Goal: Task Accomplishment & Management: Manage account settings

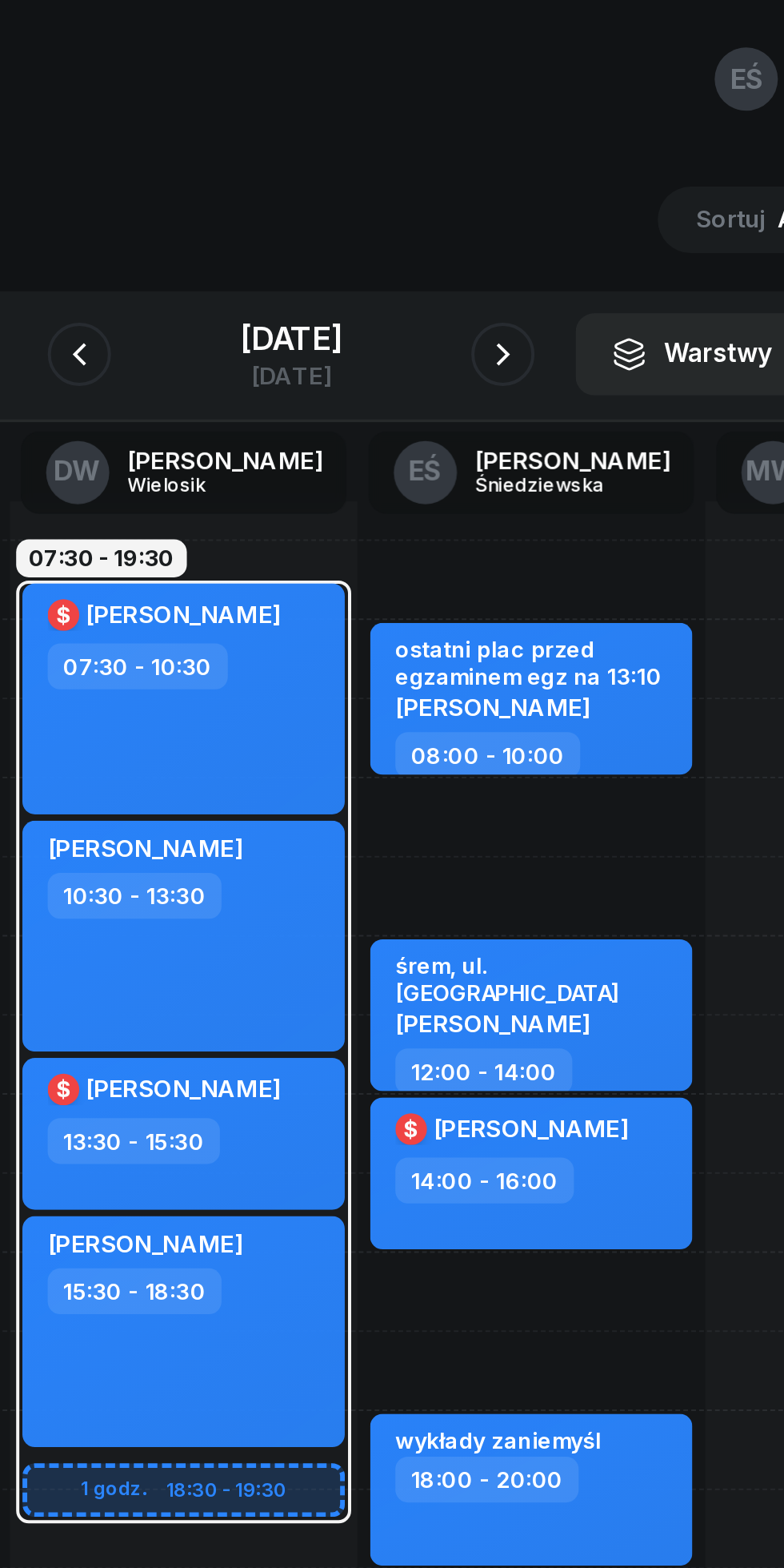
click at [278, 179] on button "button" at bounding box center [284, 179] width 32 height 32
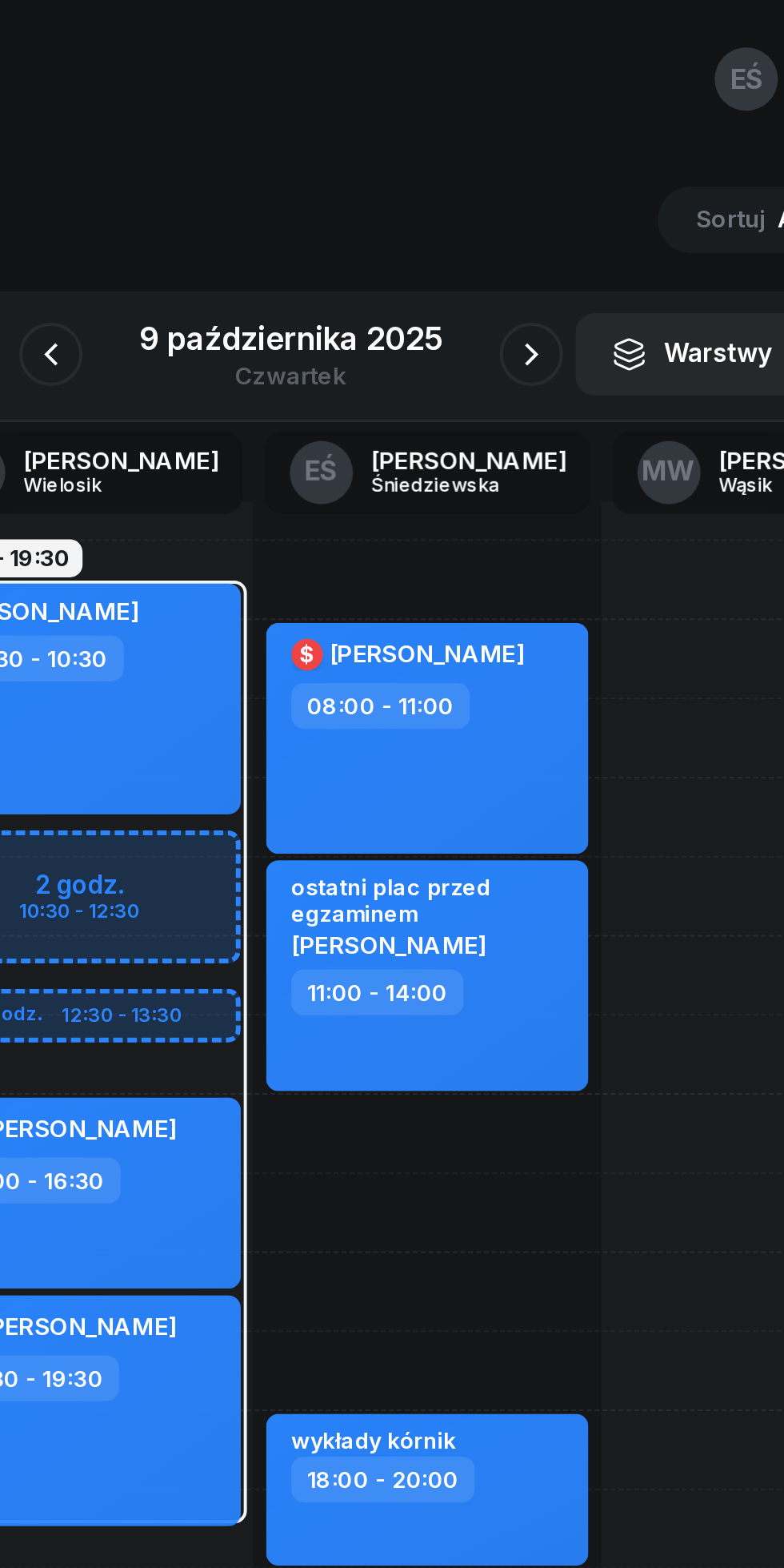
scroll to position [0, 73]
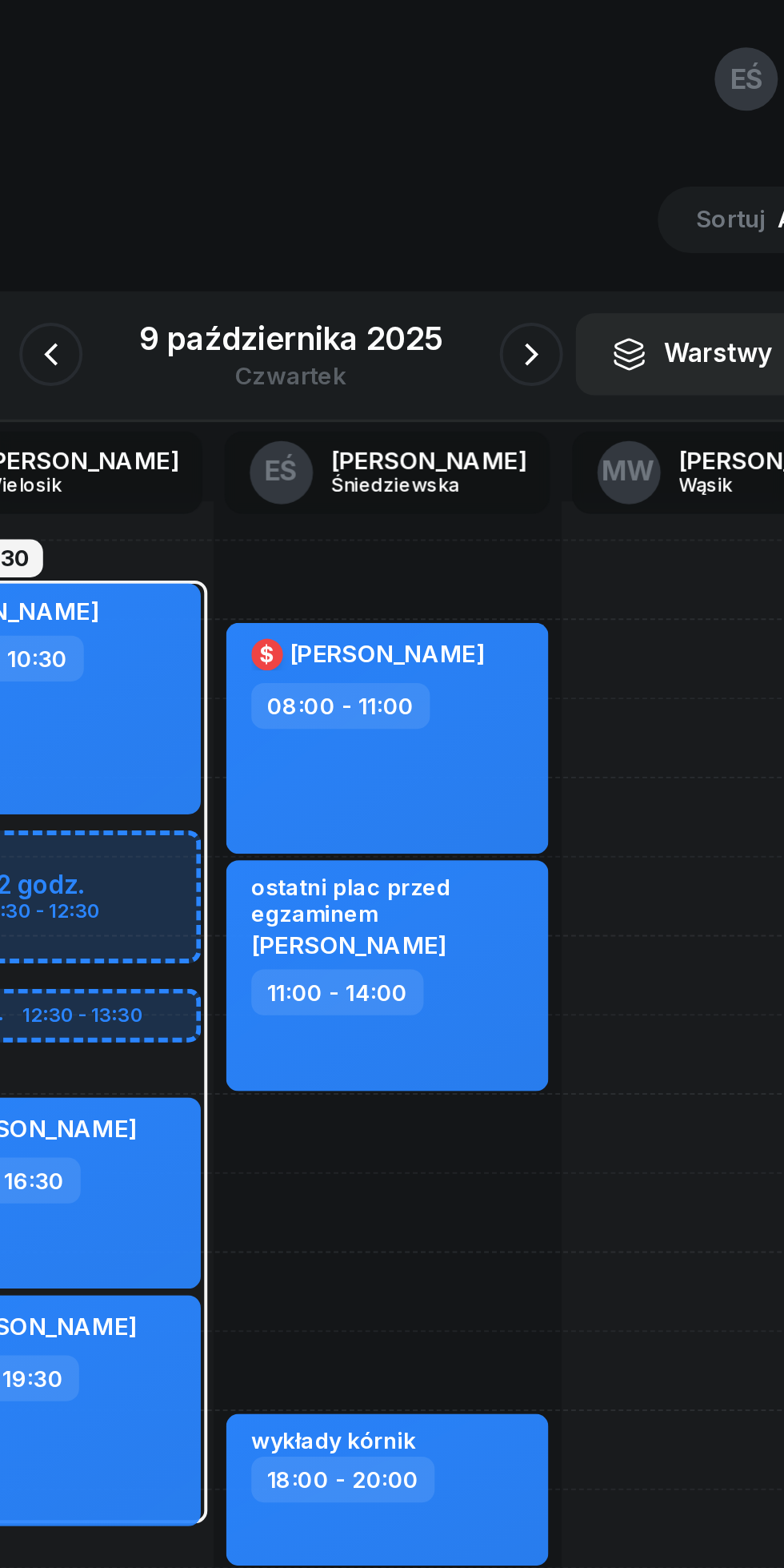
click at [513, 184] on icon "button" at bounding box center [514, 179] width 20 height 20
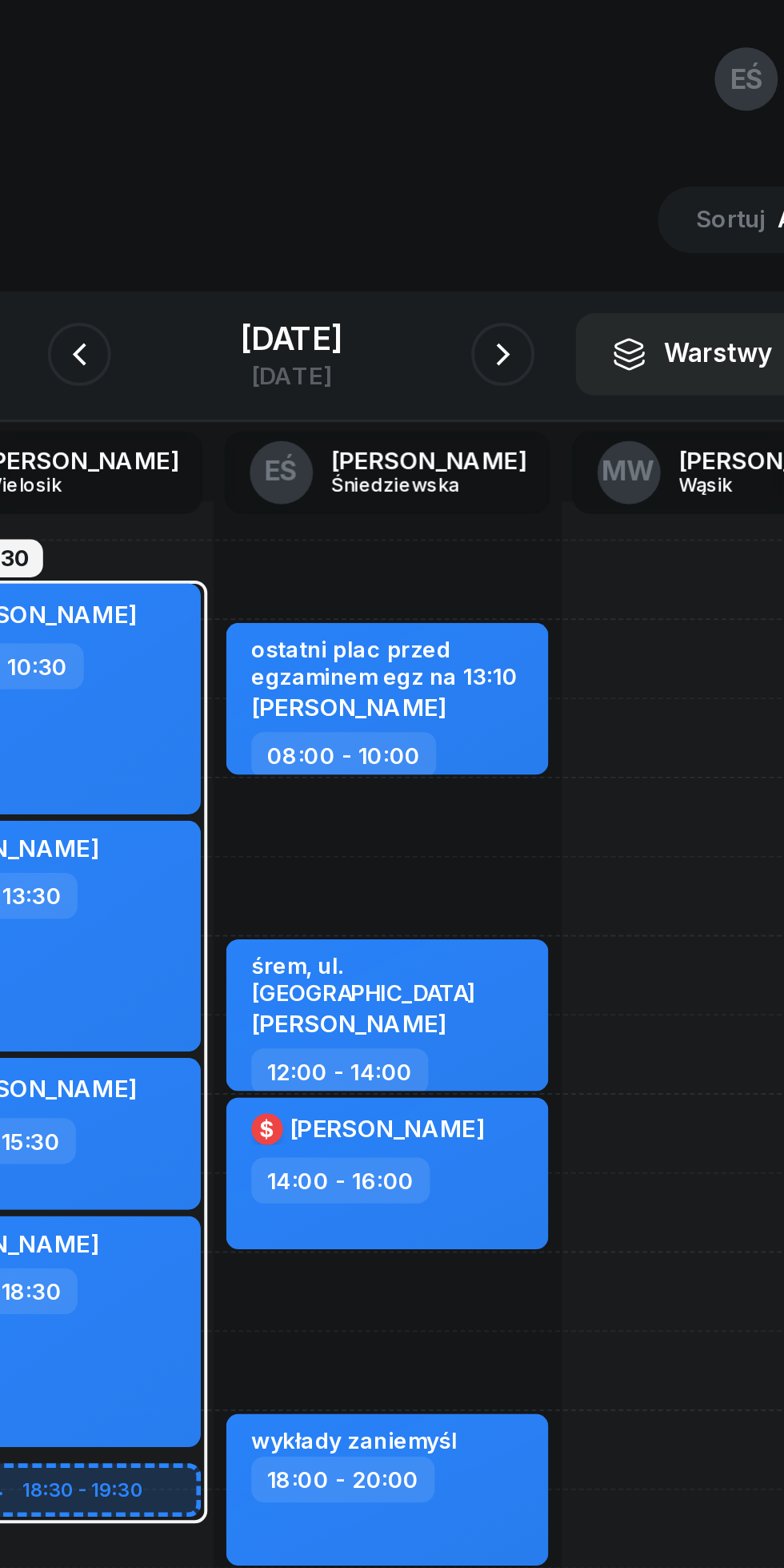
click at [509, 179] on icon "button" at bounding box center [500, 179] width 20 height 20
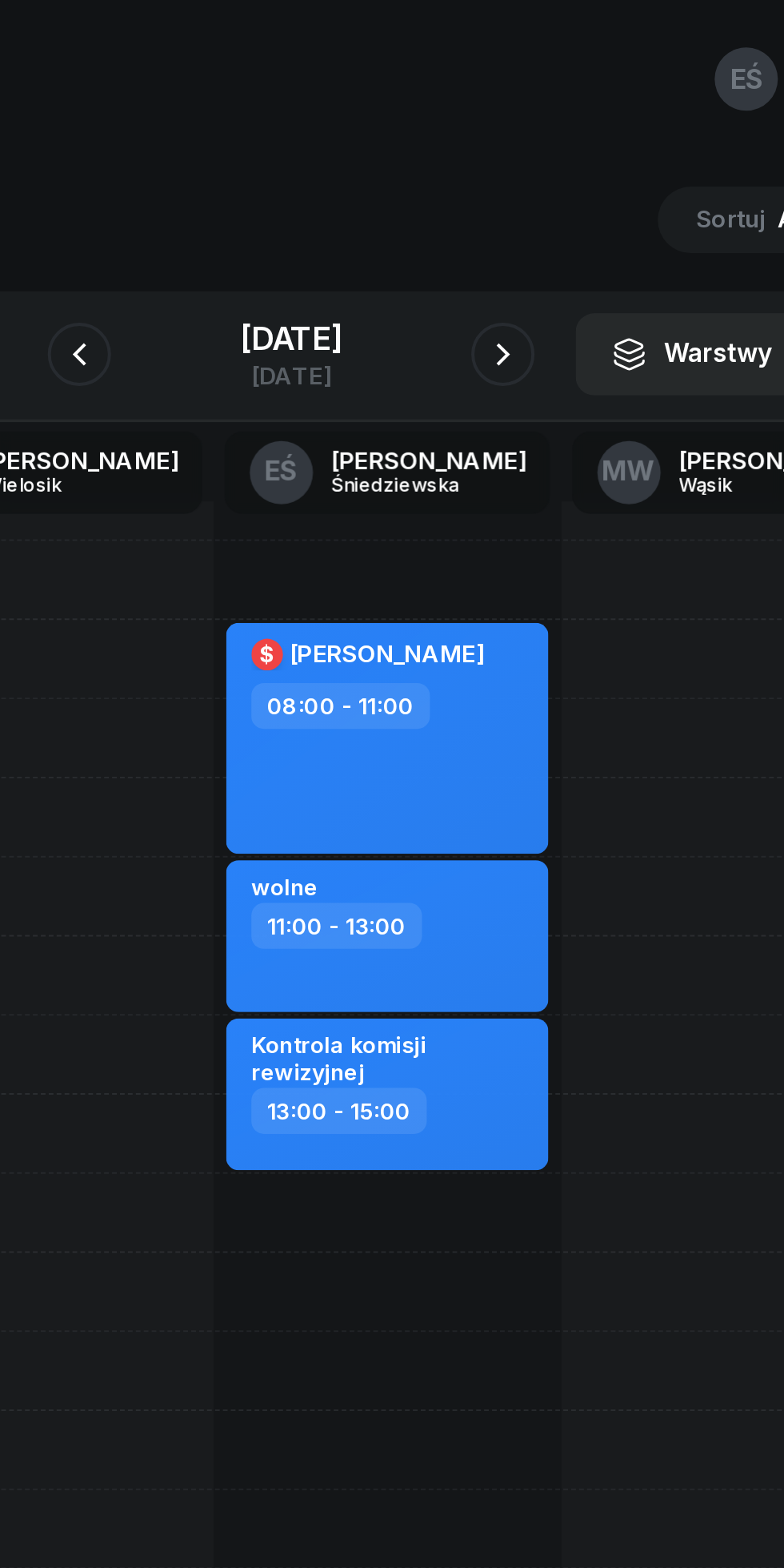
click at [508, 186] on icon "button" at bounding box center [500, 179] width 20 height 20
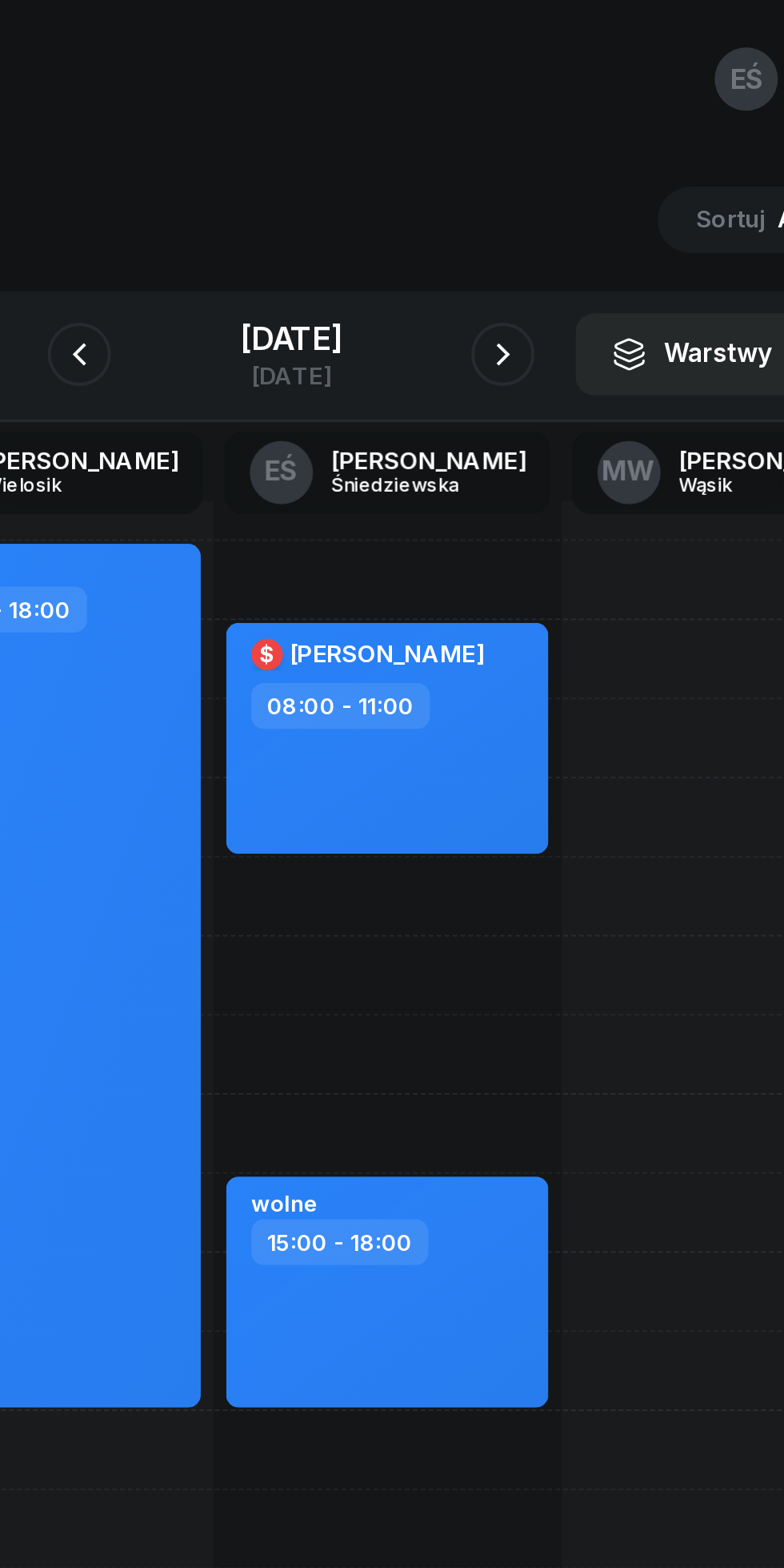
click at [509, 181] on icon "button" at bounding box center [500, 179] width 20 height 20
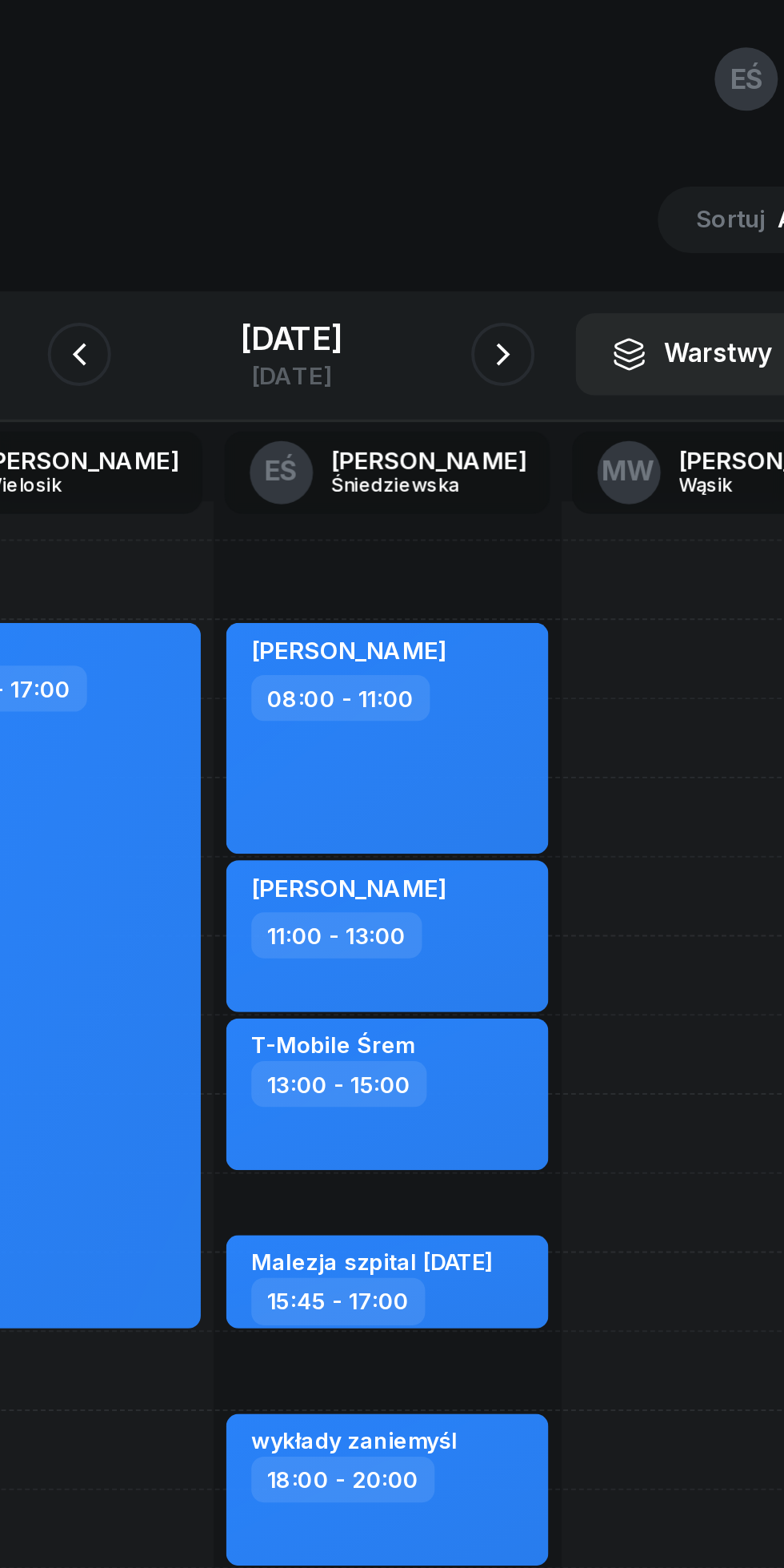
click at [509, 180] on icon "button" at bounding box center [500, 179] width 20 height 20
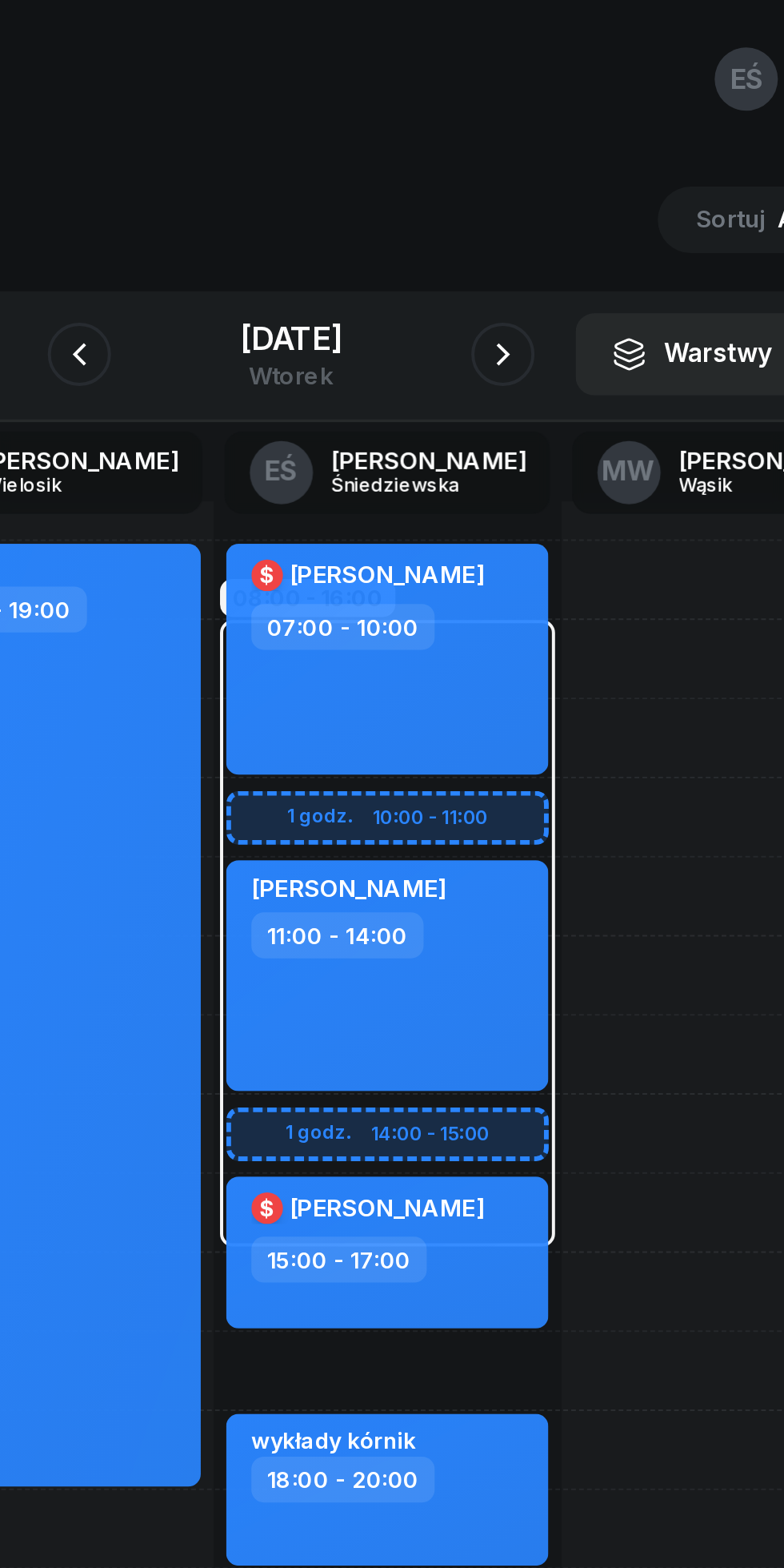
click at [509, 179] on icon "button" at bounding box center [500, 179] width 20 height 20
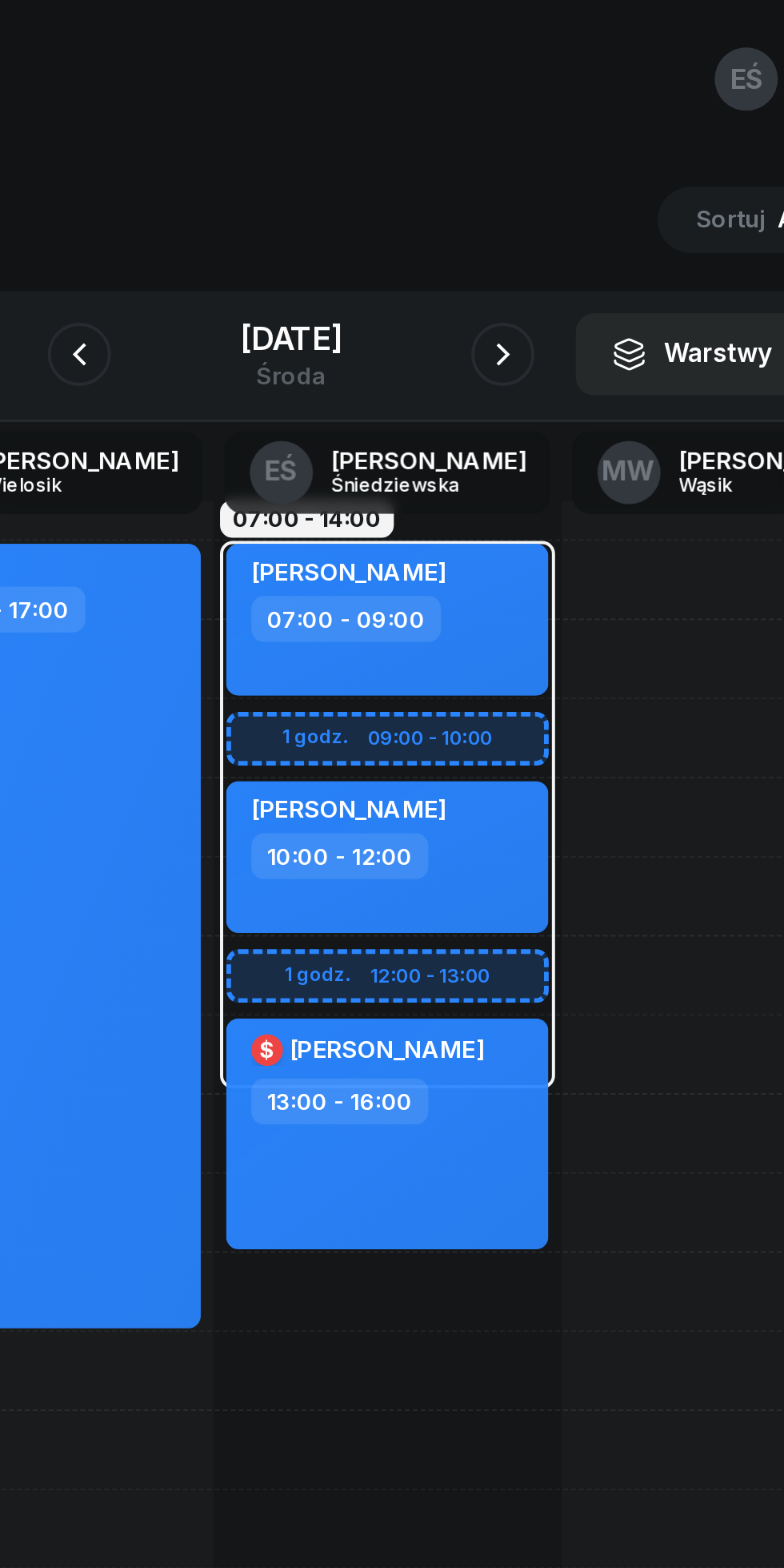
click at [509, 184] on icon "button" at bounding box center [500, 179] width 20 height 20
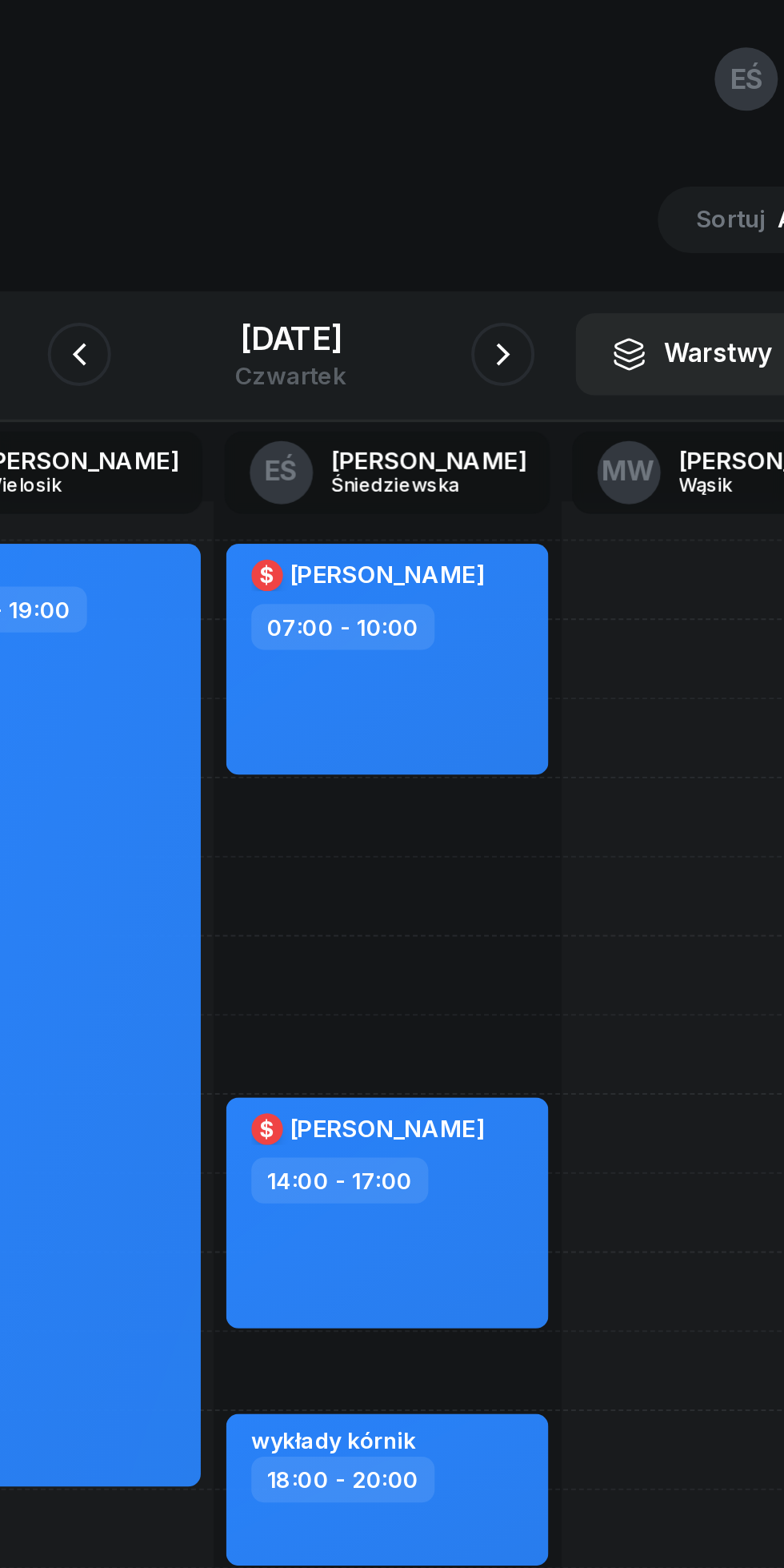
click at [275, 179] on icon "button" at bounding box center [285, 179] width 20 height 20
click at [275, 173] on icon "button" at bounding box center [285, 179] width 20 height 20
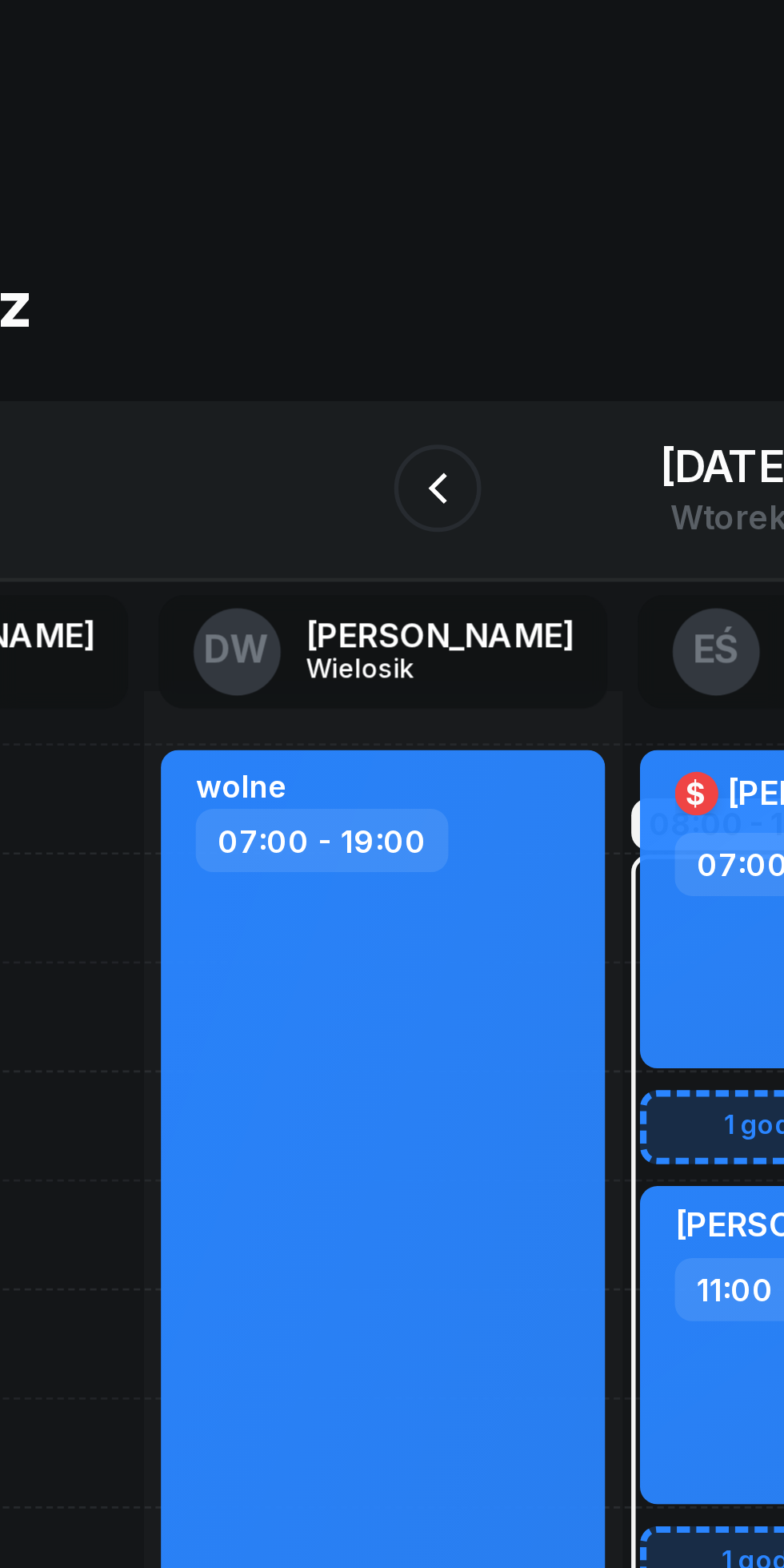
click at [275, 172] on icon "button" at bounding box center [285, 179] width 20 height 20
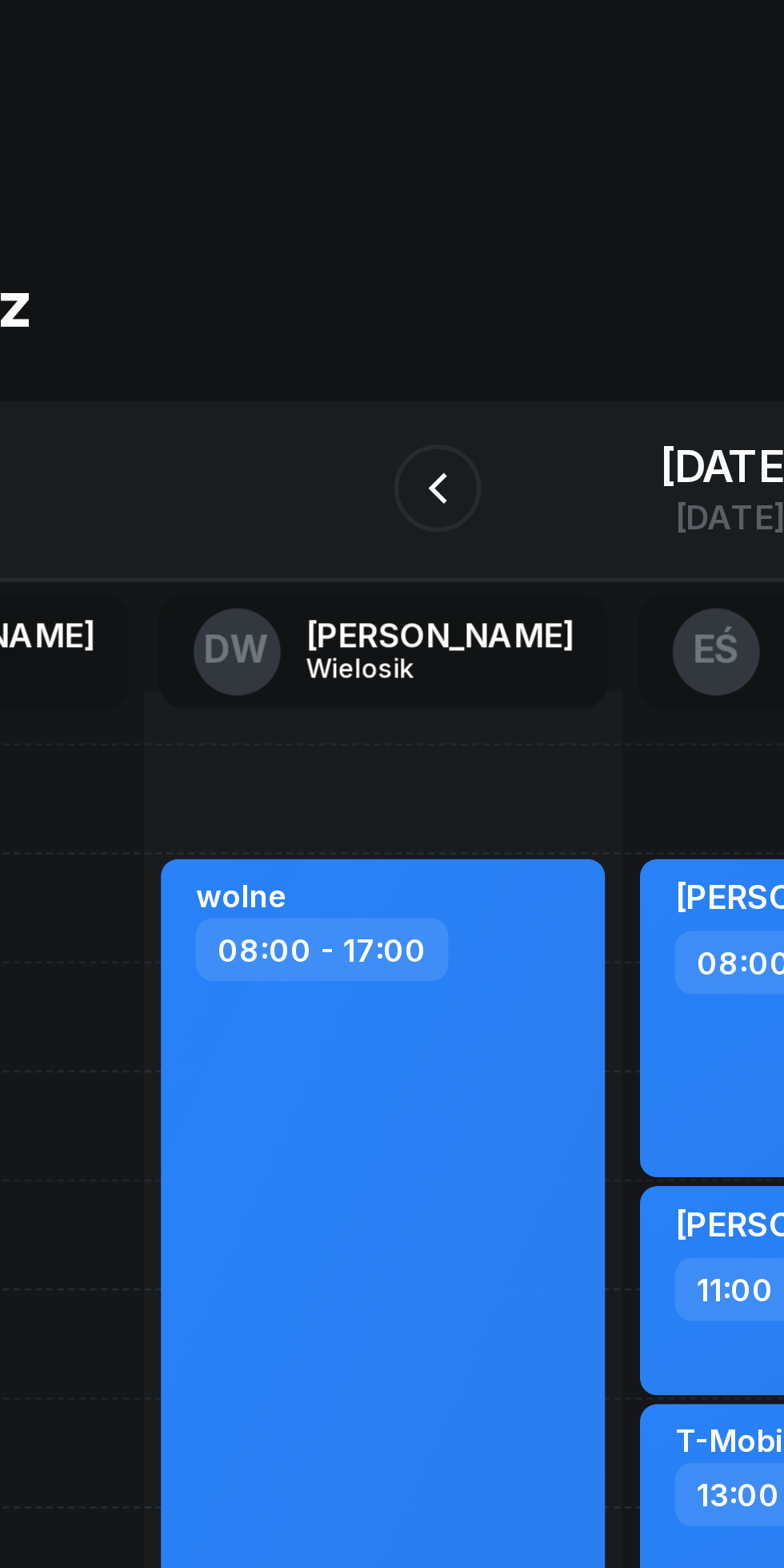
click at [281, 183] on icon "button" at bounding box center [284, 178] width 7 height 11
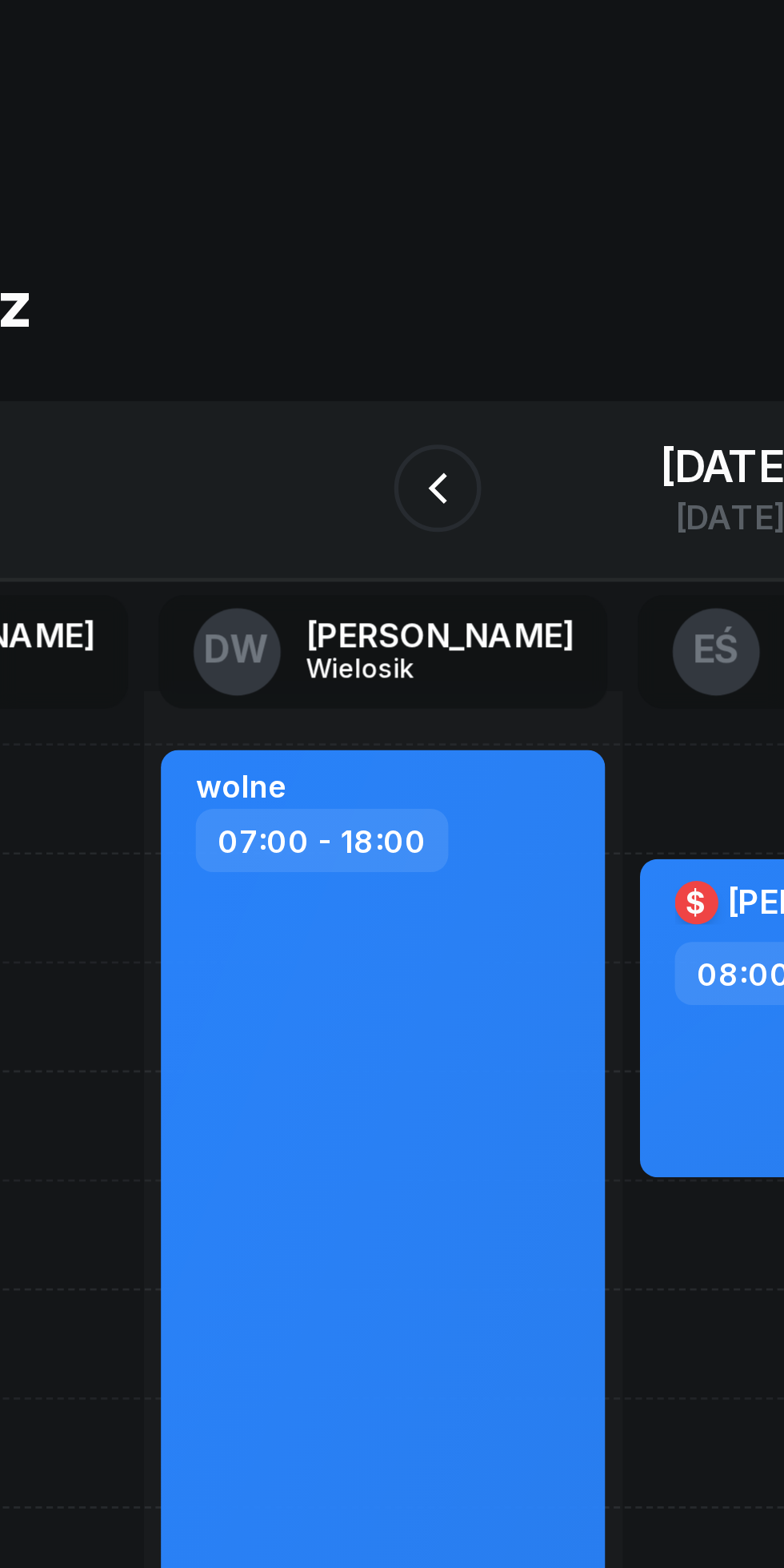
click at [276, 184] on icon "button" at bounding box center [285, 179] width 20 height 20
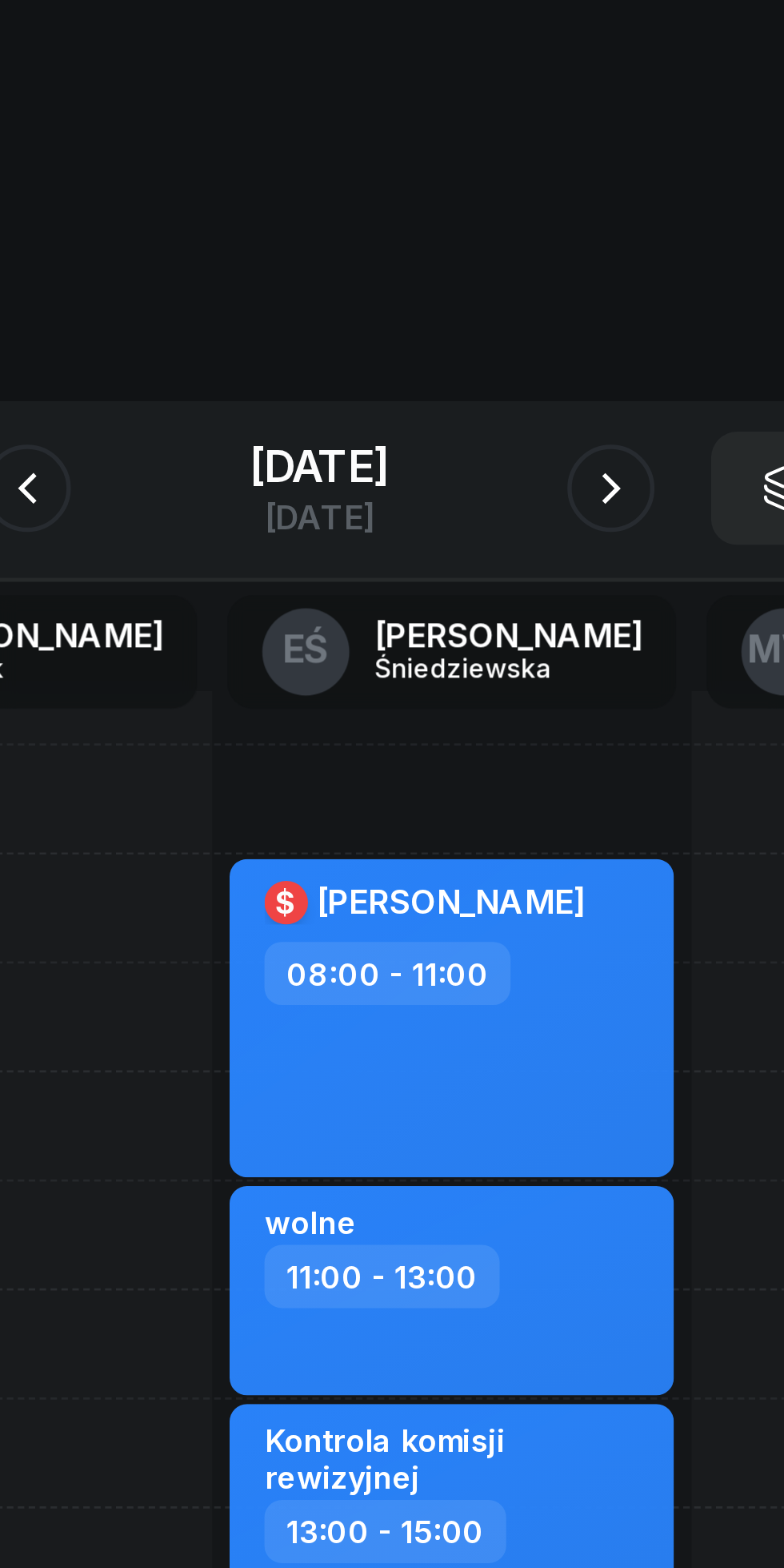
click at [509, 185] on icon "button" at bounding box center [500, 179] width 20 height 20
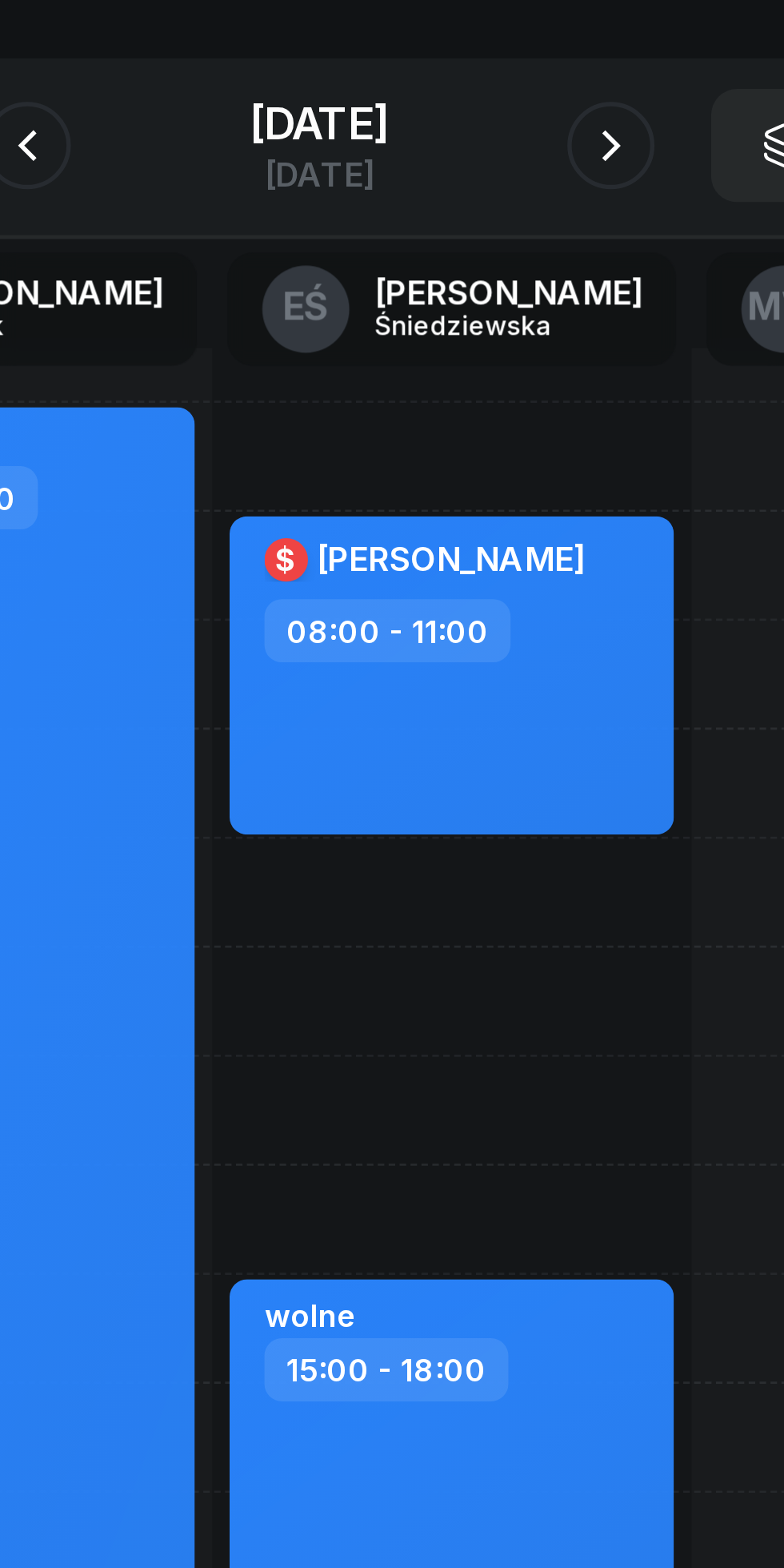
click at [375, 454] on div "$ [PERSON_NAME] 08:00 - 11:00 wolne 15:00 - 18:00" at bounding box center [441, 614] width 176 height 721
select select "11"
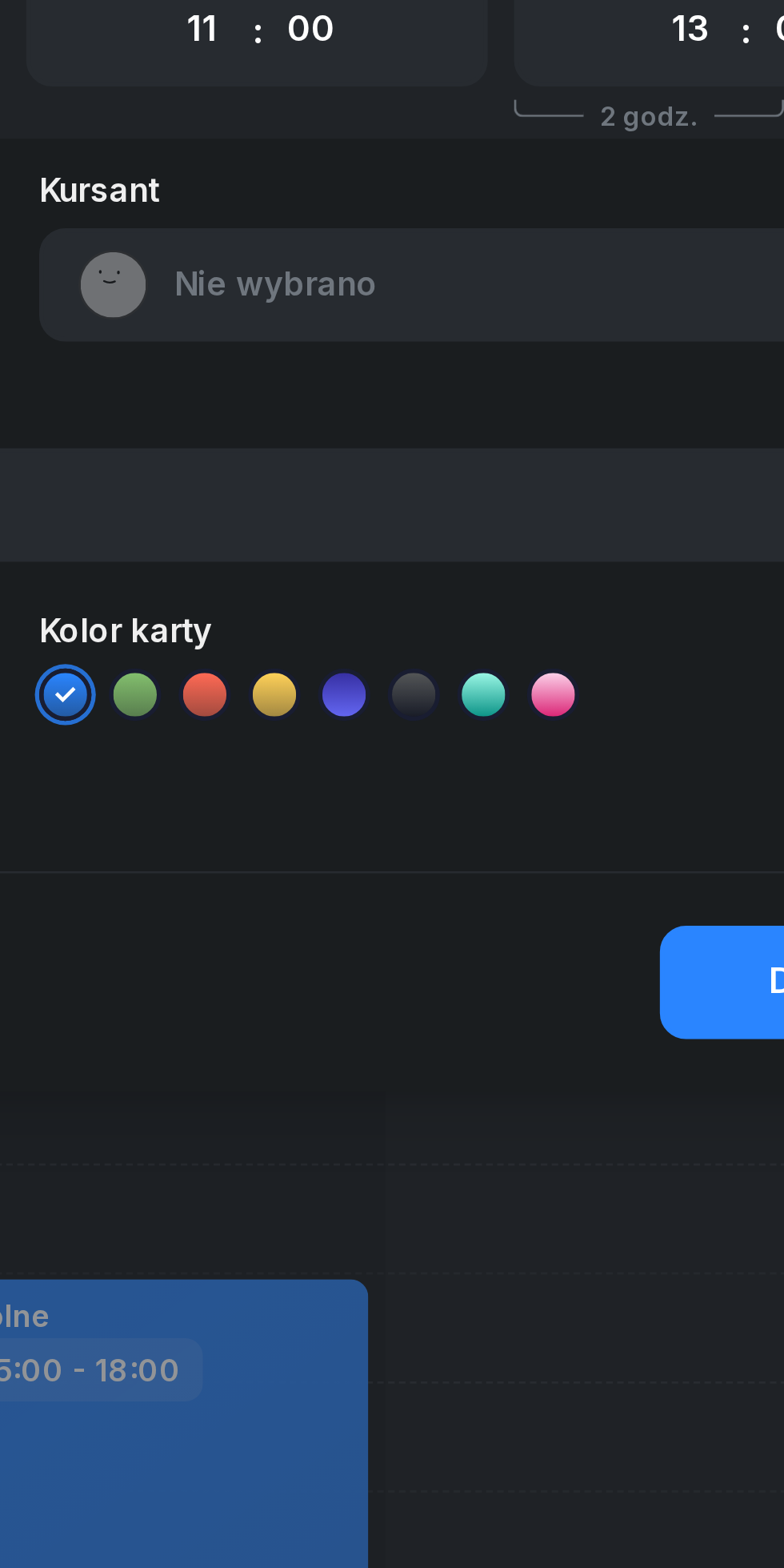
click at [637, 144] on select "00 01 02 03 04 05 06 07 08 09 10 11 12 13 14 15 16 17 18 19 20 21 22 23" at bounding box center [641, 136] width 30 height 33
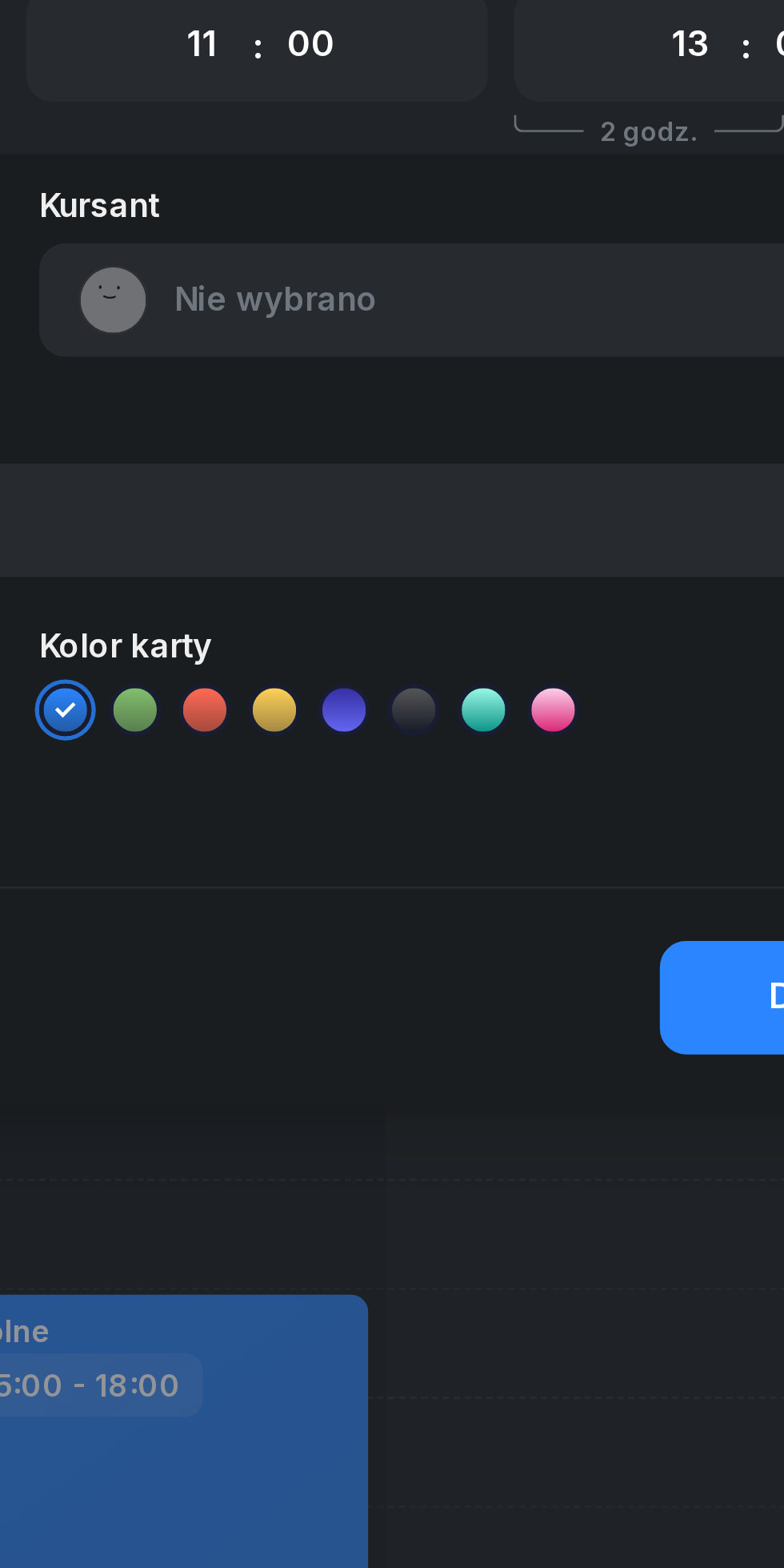
select select "14"
click at [626, 120] on select "00 01 02 03 04 05 06 07 08 09 10 11 12 13 14 15 16 17 18 19 20 21 22 23" at bounding box center [641, 136] width 30 height 33
click at [524, 233] on span "Nie wybrano" at bounding box center [592, 230] width 280 height 21
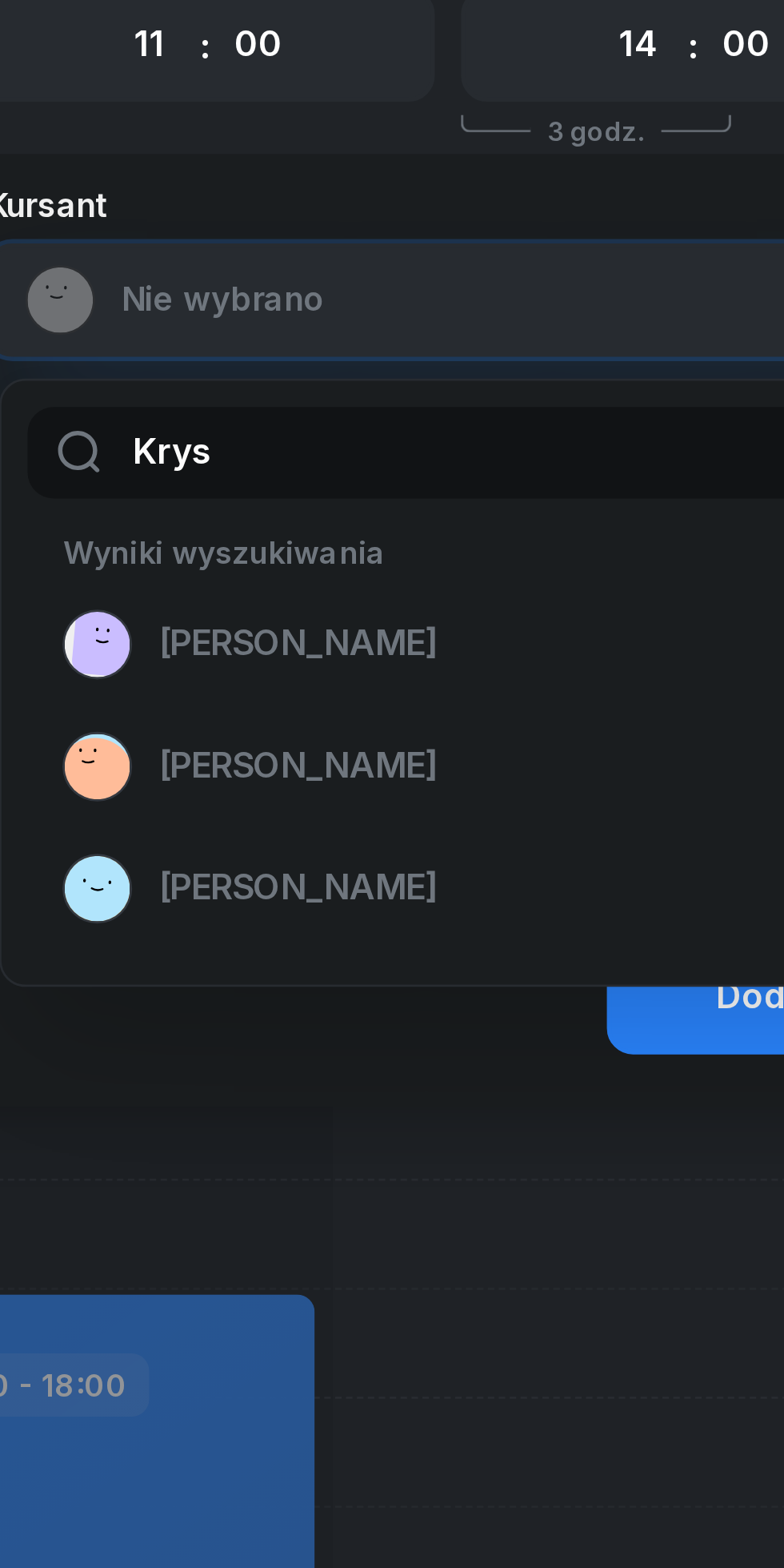
type input "Krys"
click at [554, 404] on span "[PERSON_NAME]" at bounding box center [515, 401] width 103 height 21
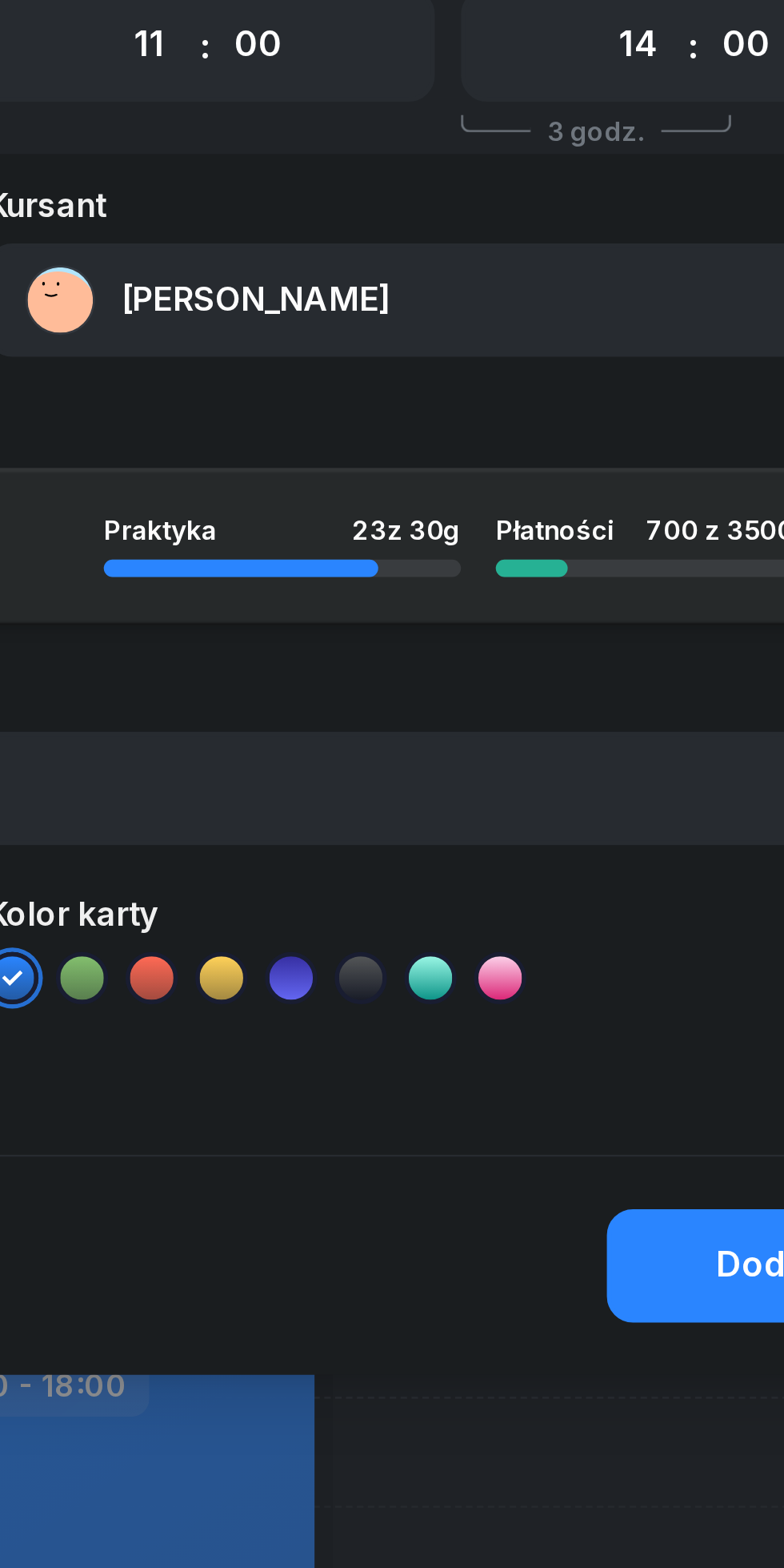
click at [658, 582] on button "Dodaj" at bounding box center [688, 585] width 116 height 41
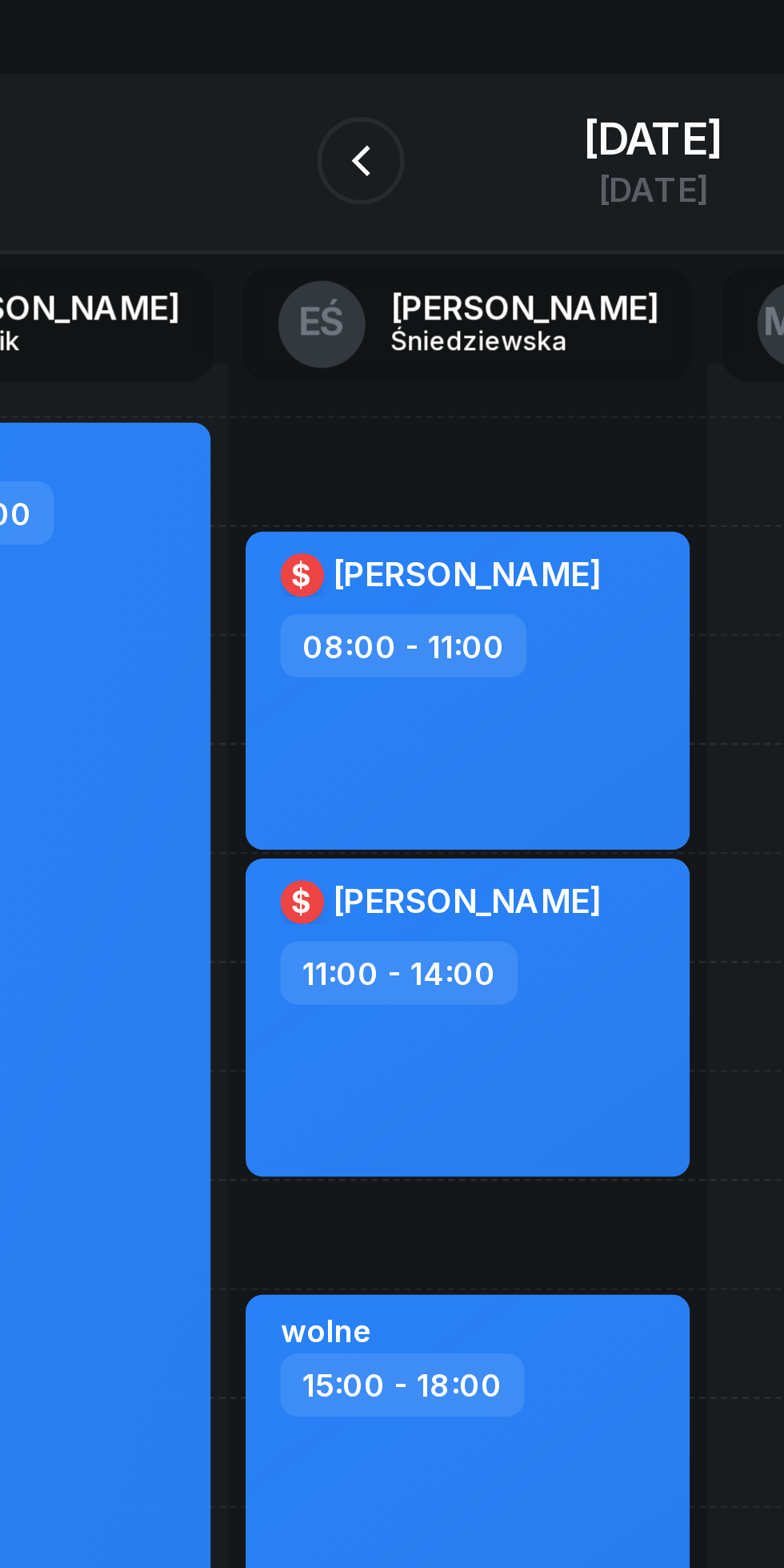
scroll to position [0, 199]
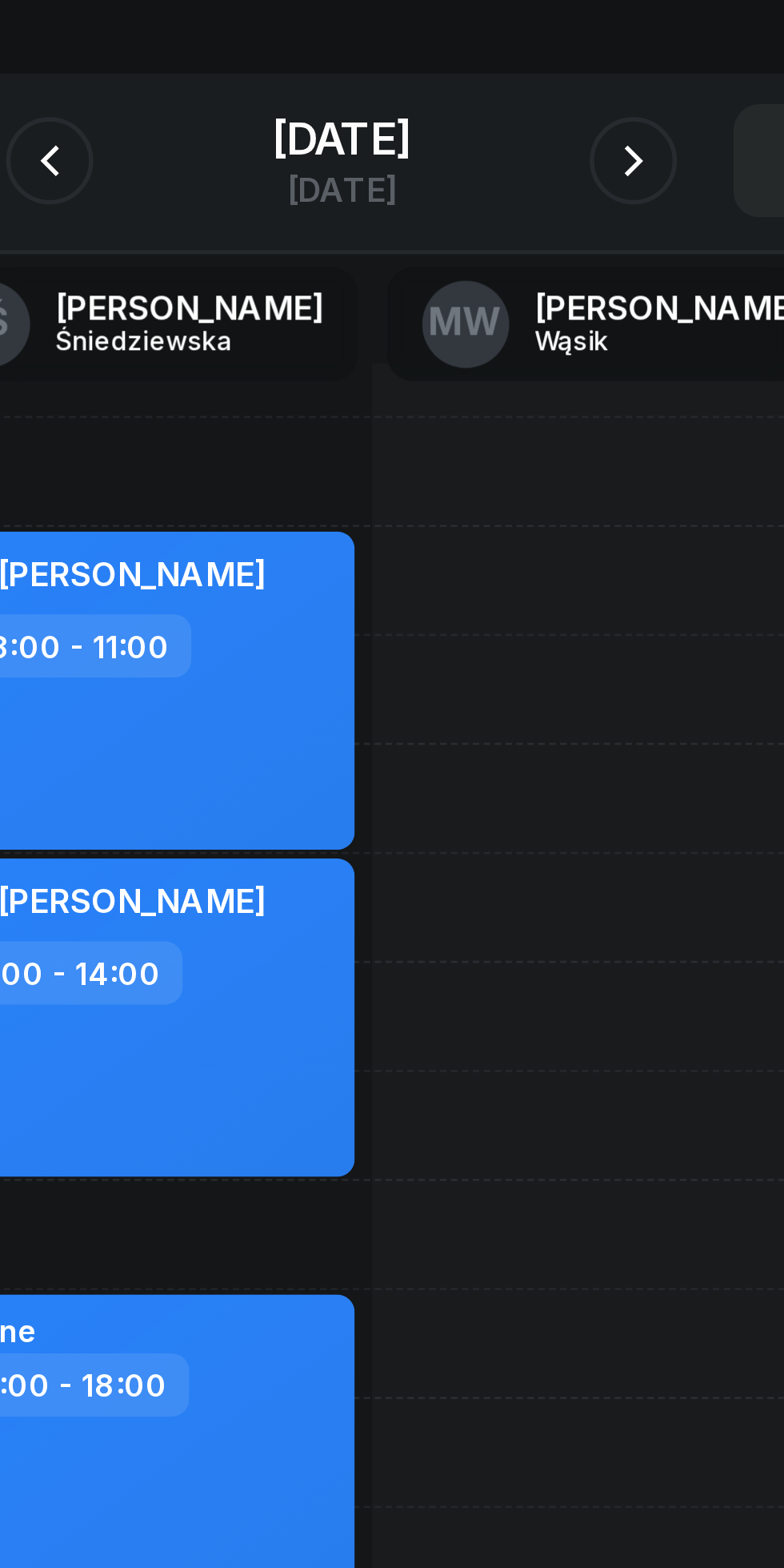
click at [509, 181] on icon "button" at bounding box center [500, 179] width 20 height 20
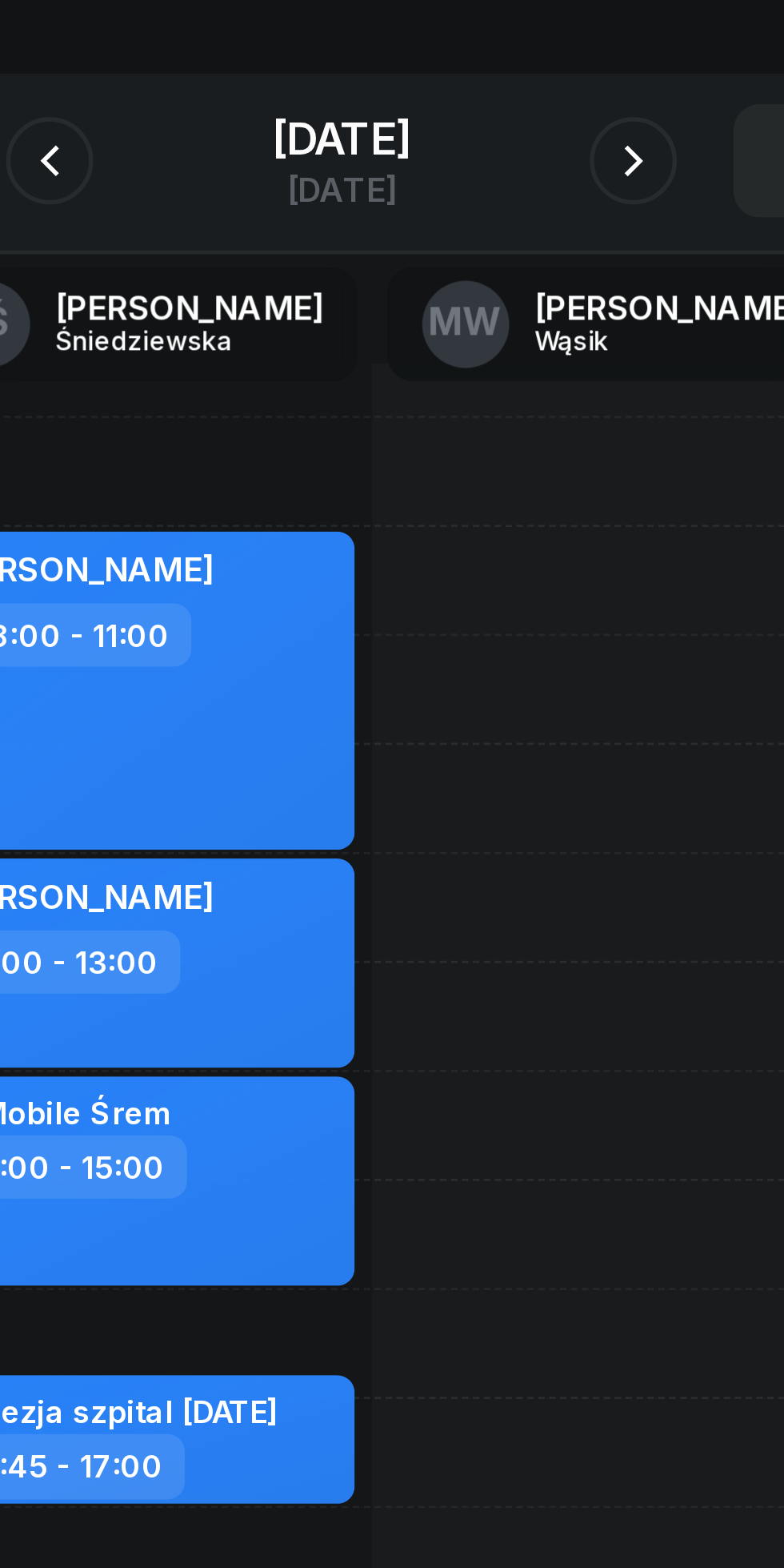
click at [509, 184] on icon "button" at bounding box center [500, 179] width 20 height 20
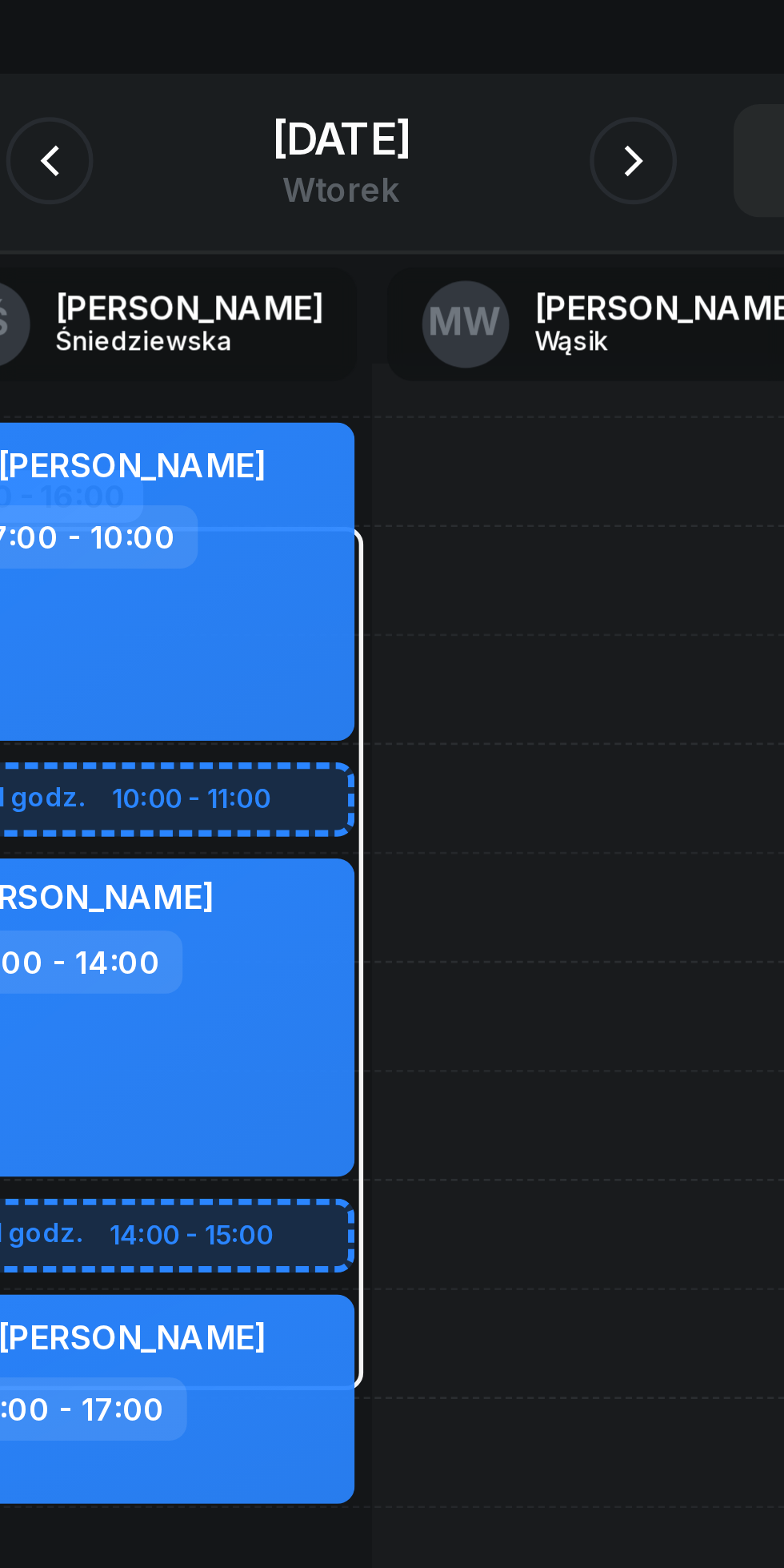
click at [509, 177] on icon "button" at bounding box center [500, 179] width 20 height 20
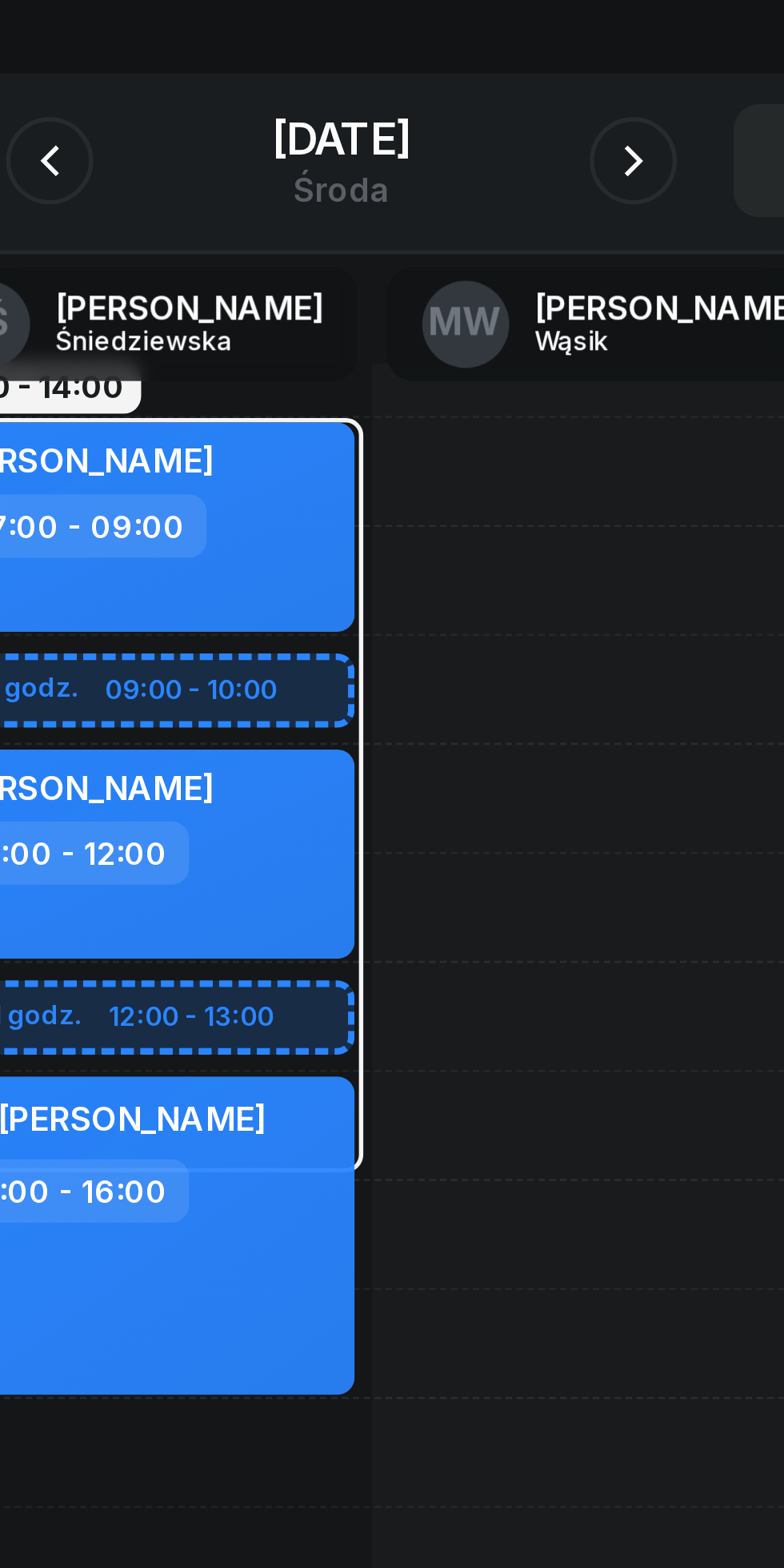
click at [509, 184] on icon "button" at bounding box center [500, 179] width 20 height 20
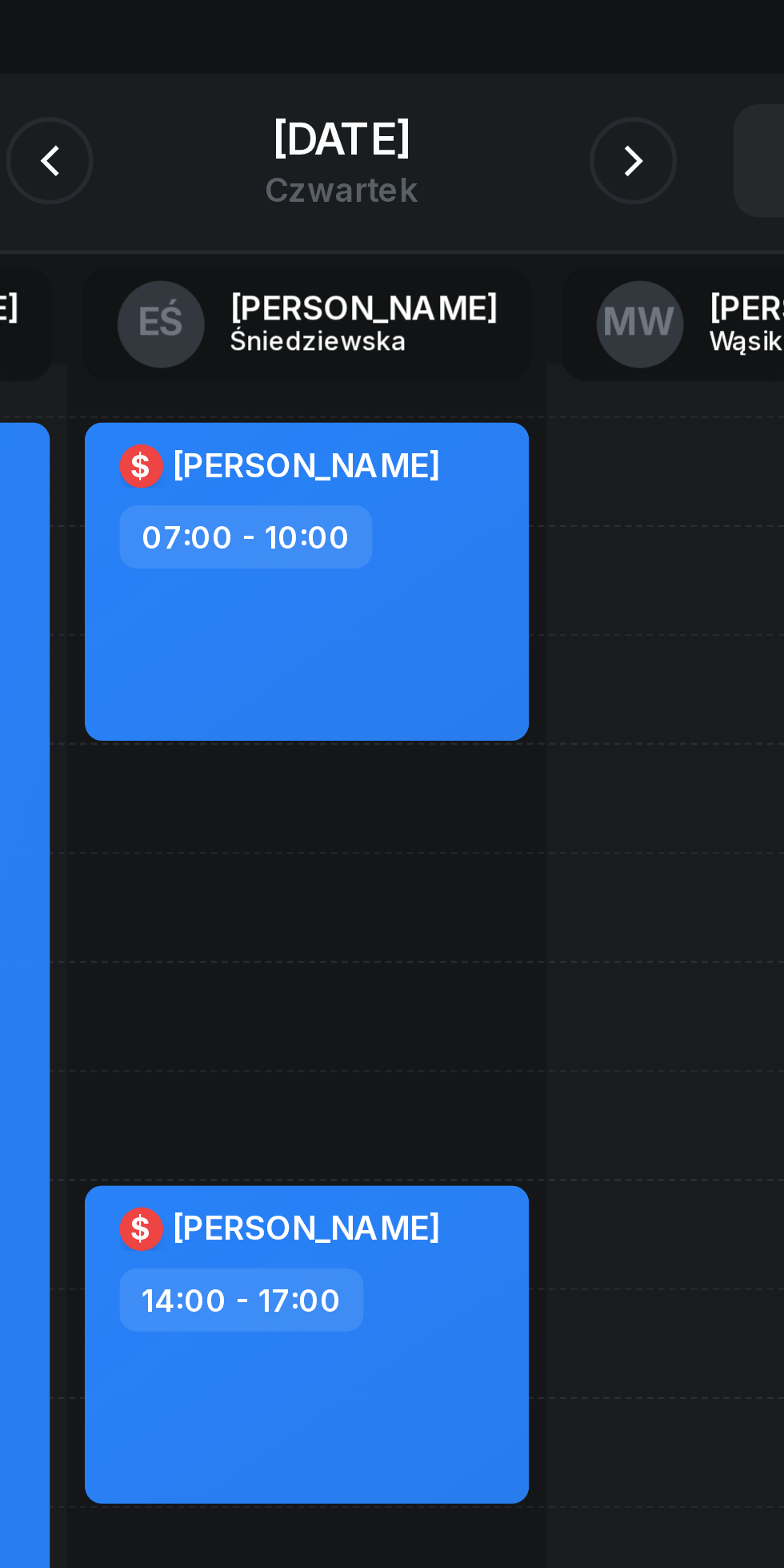
scroll to position [0, 134]
click at [509, 182] on icon "button" at bounding box center [500, 179] width 20 height 20
click at [509, 177] on icon "button" at bounding box center [500, 179] width 20 height 20
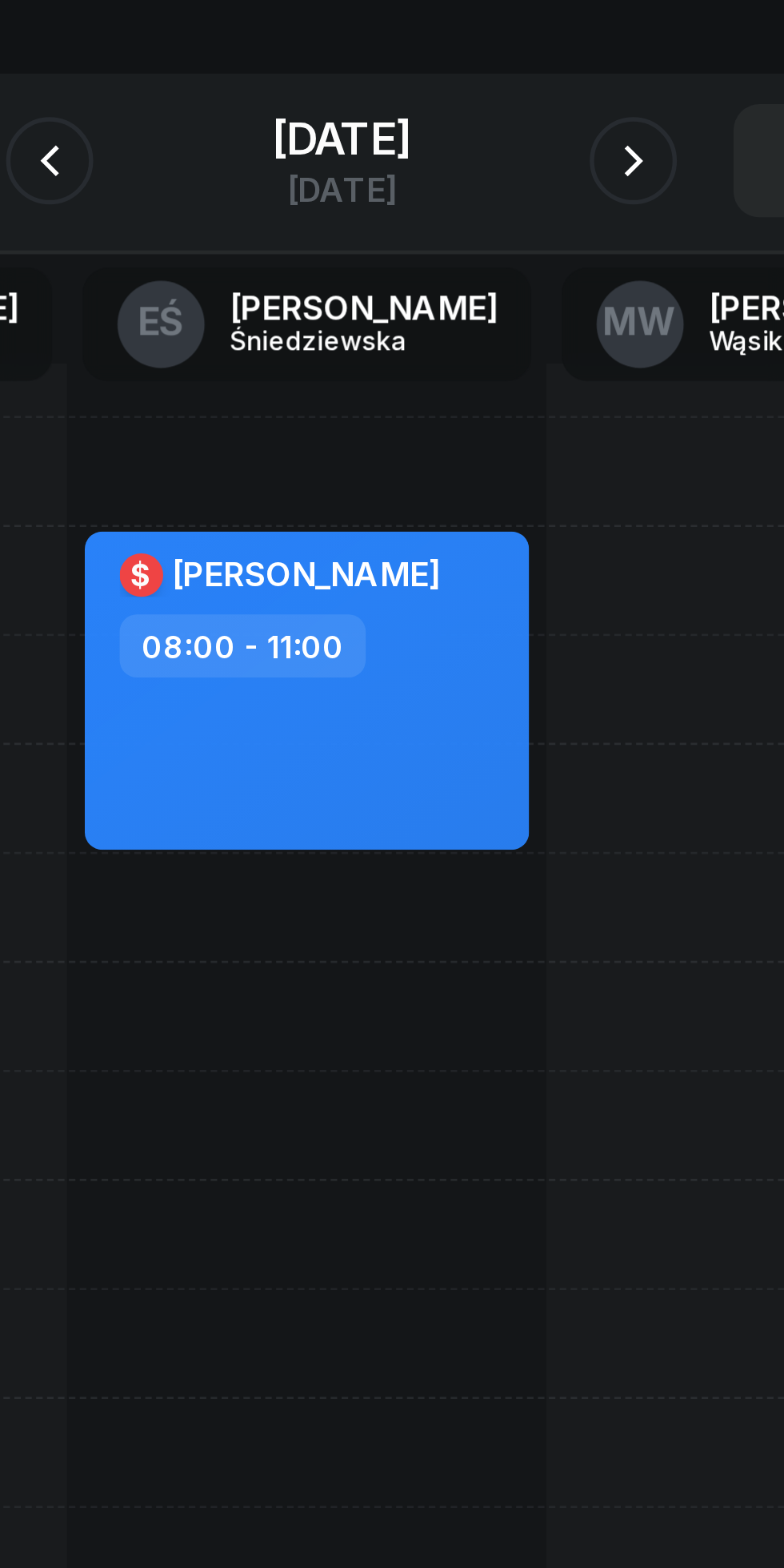
click at [509, 177] on icon "button" at bounding box center [500, 179] width 20 height 20
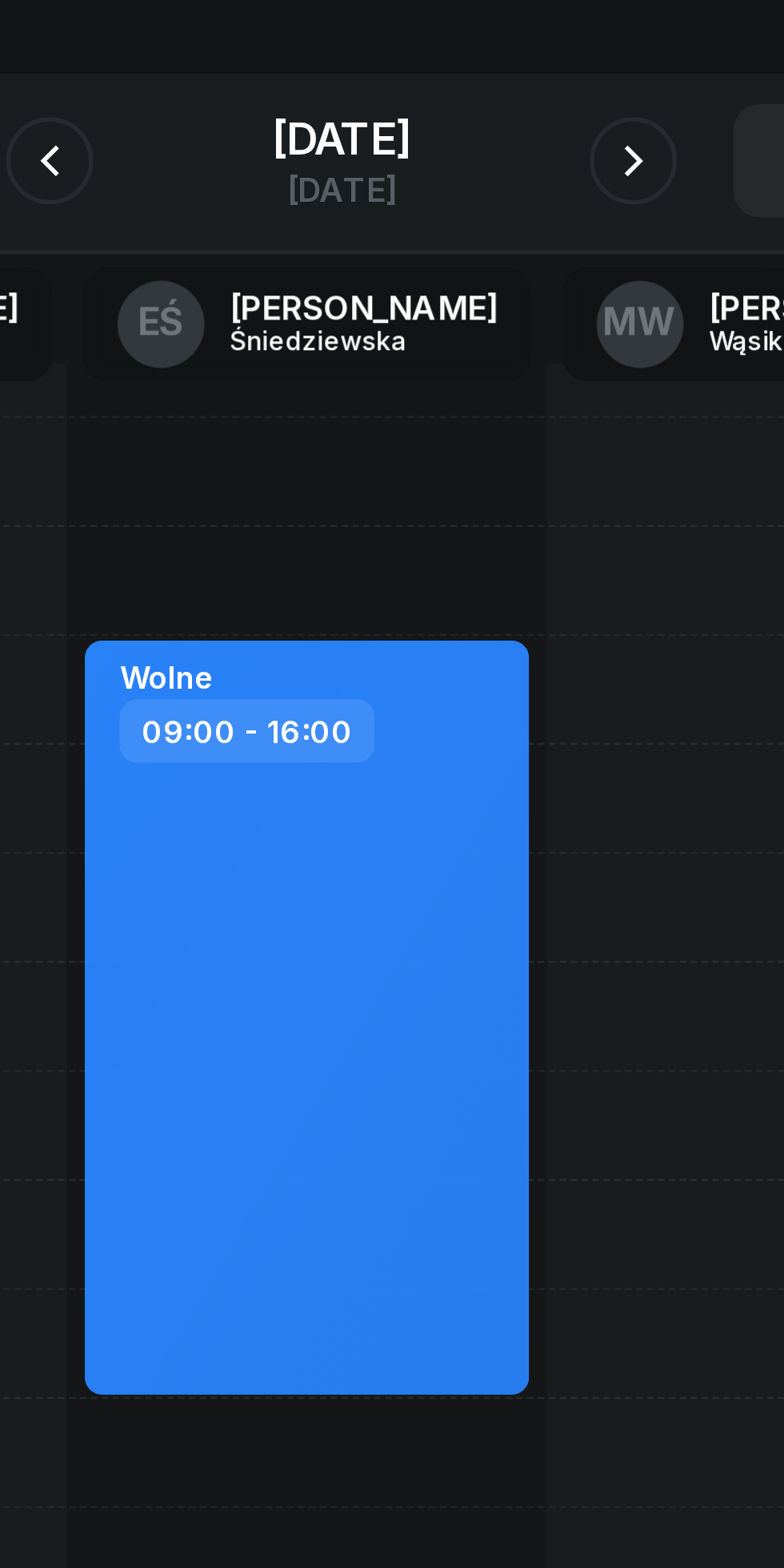
click at [509, 185] on icon "button" at bounding box center [500, 179] width 20 height 20
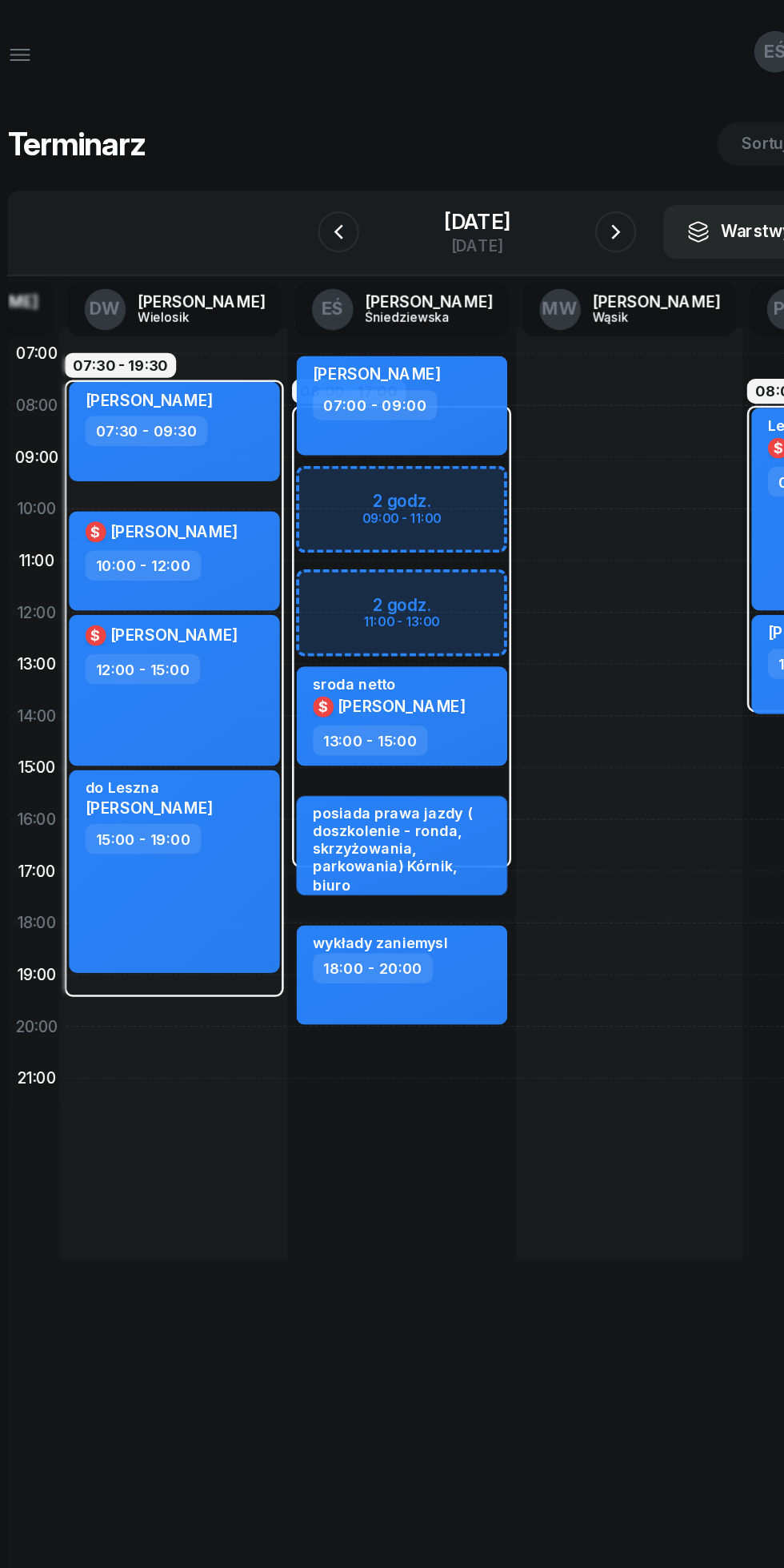
scroll to position [0, 181]
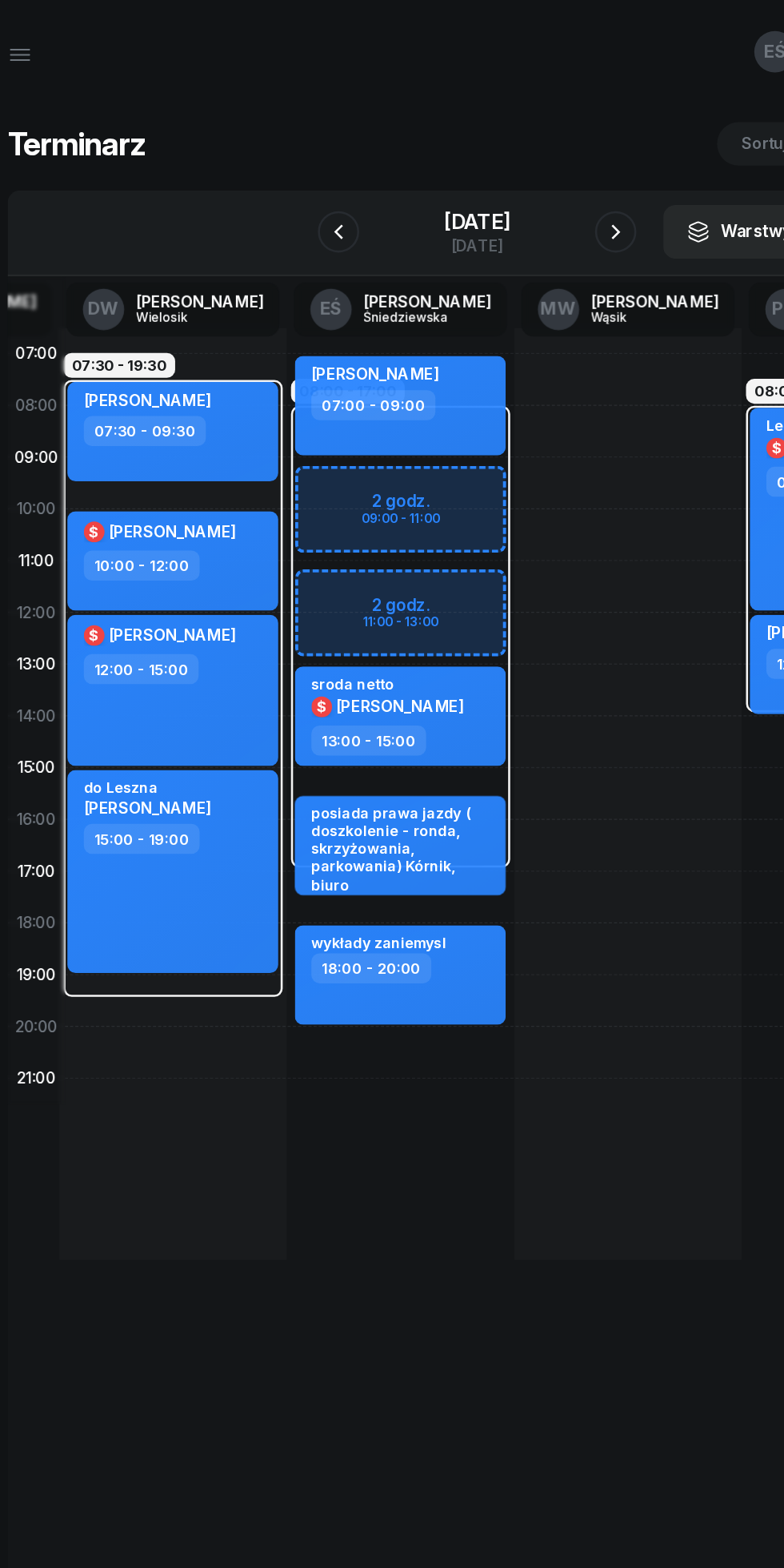
click at [46, 35] on icon "button" at bounding box center [38, 42] width 20 height 20
